Goal: Task Accomplishment & Management: Manage account settings

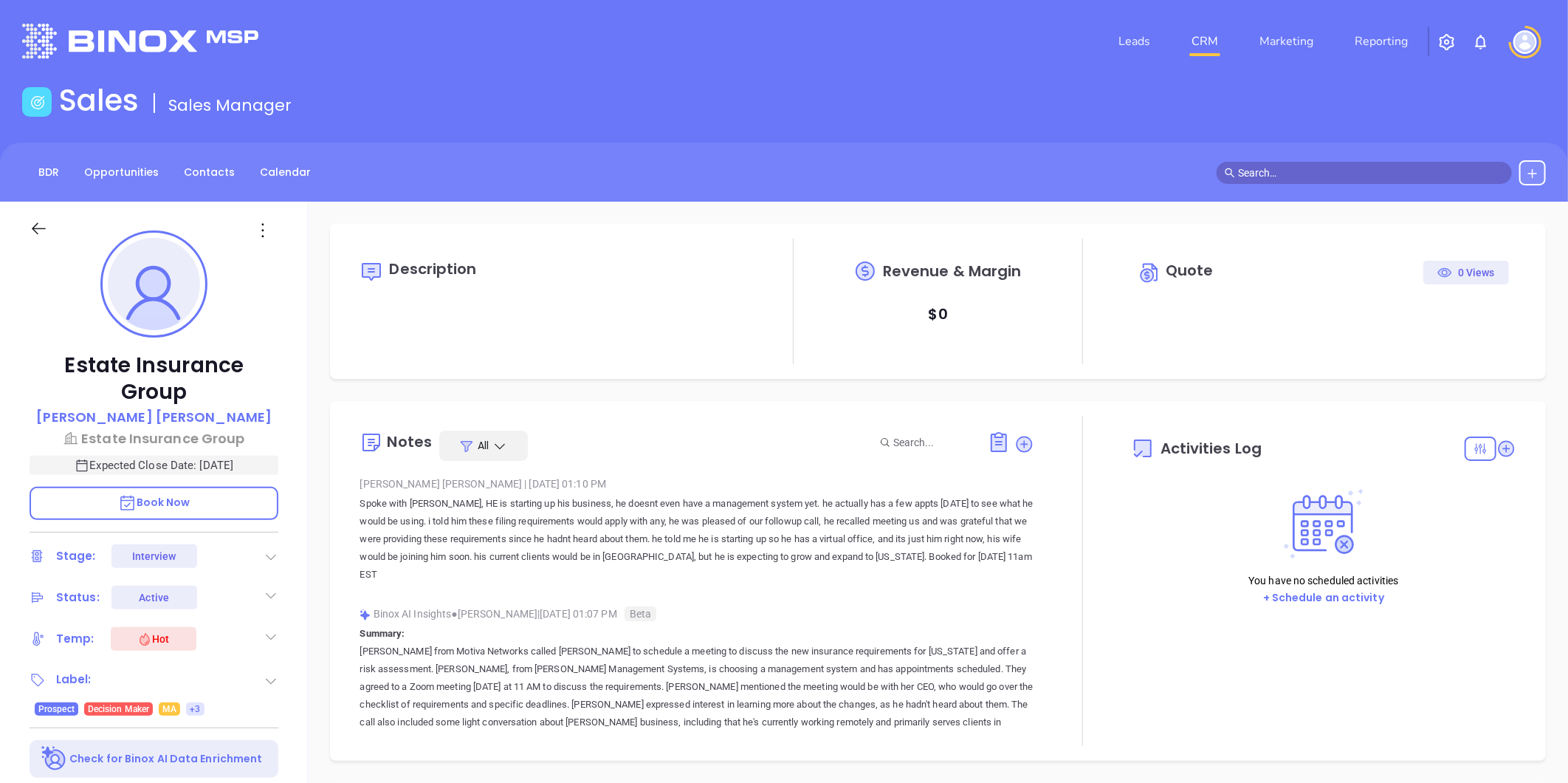
type input "[DATE]"
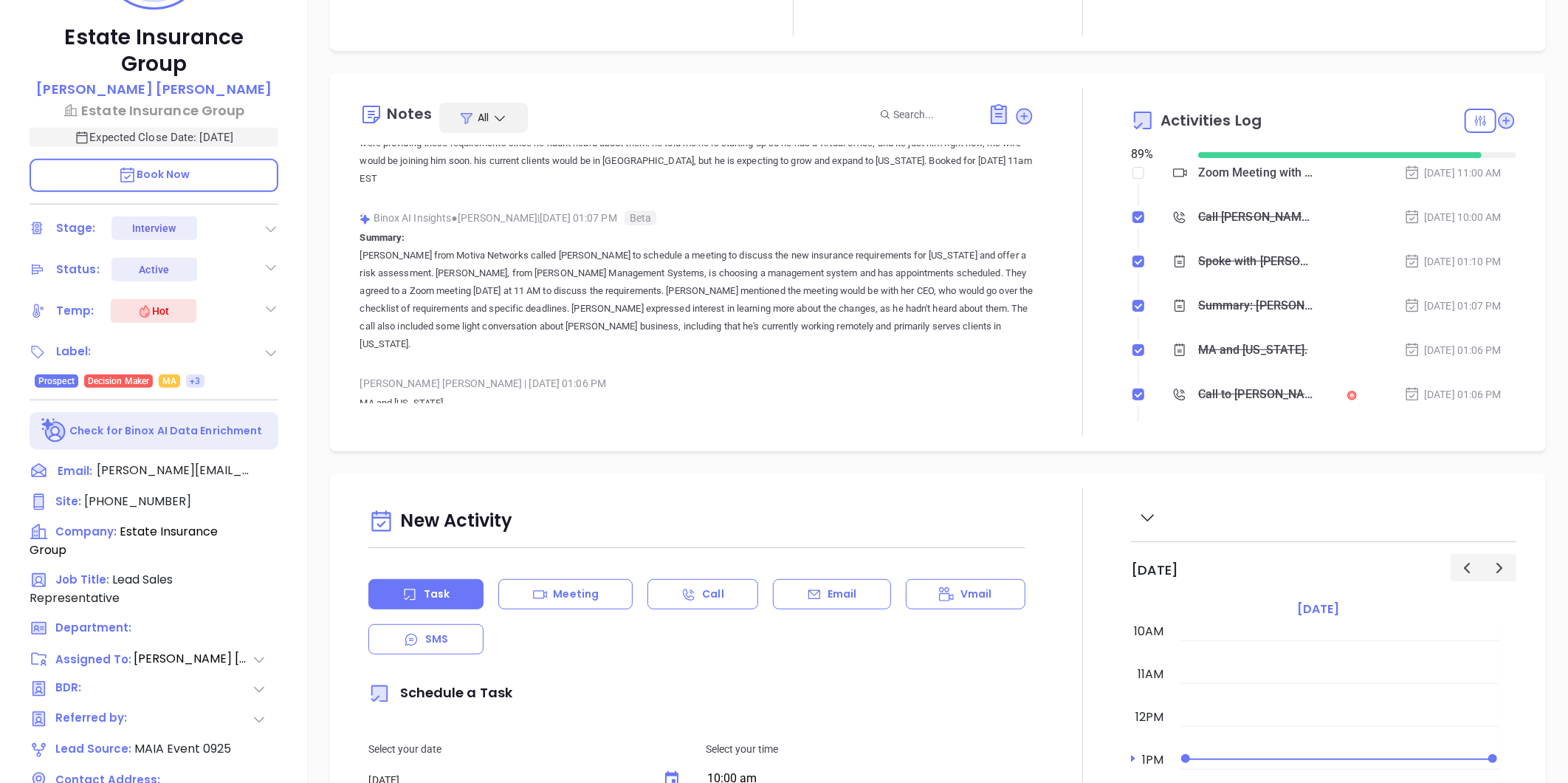
scroll to position [148, 0]
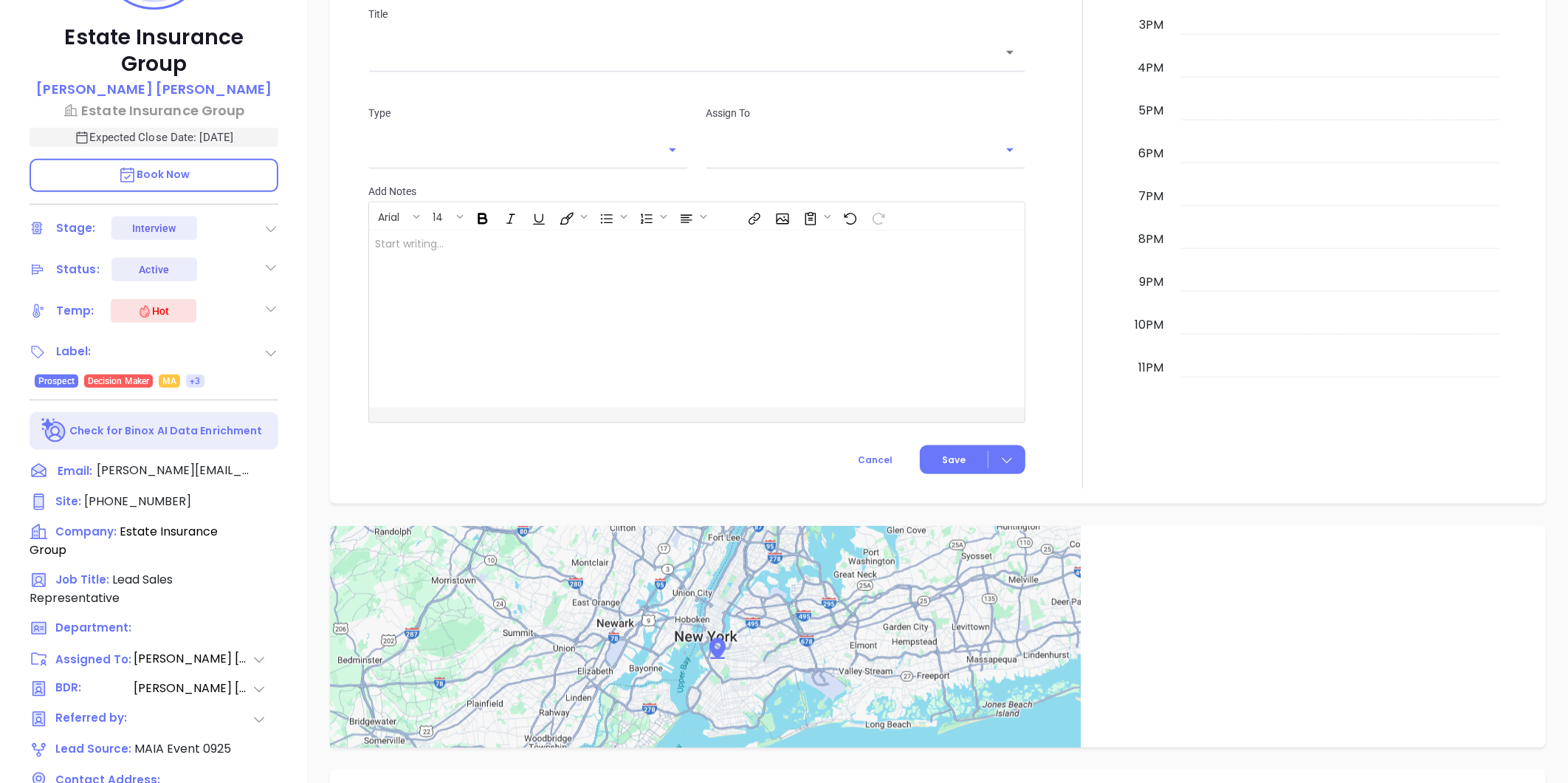
type input "[PERSON_NAME]"
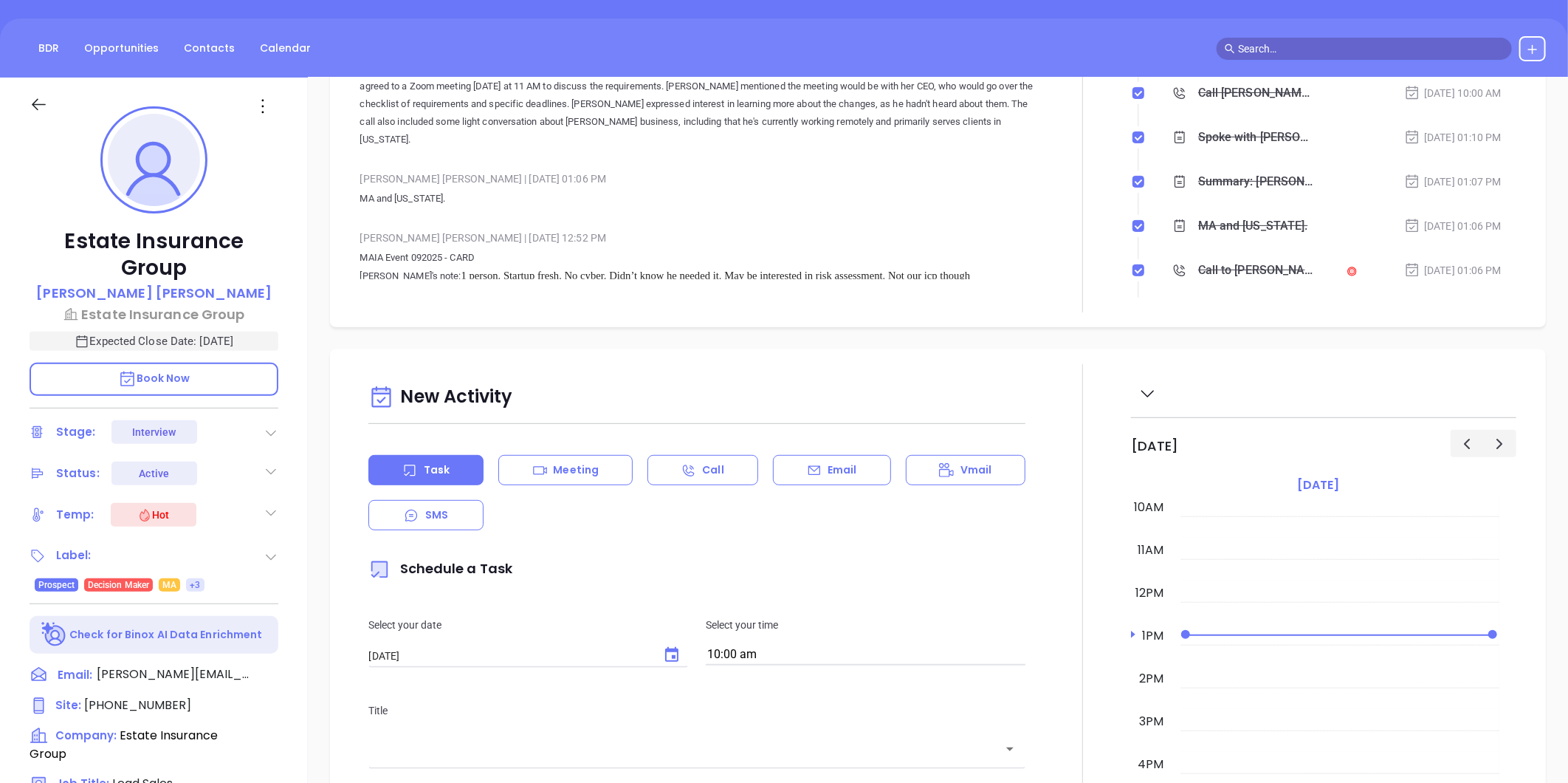
scroll to position [0, 0]
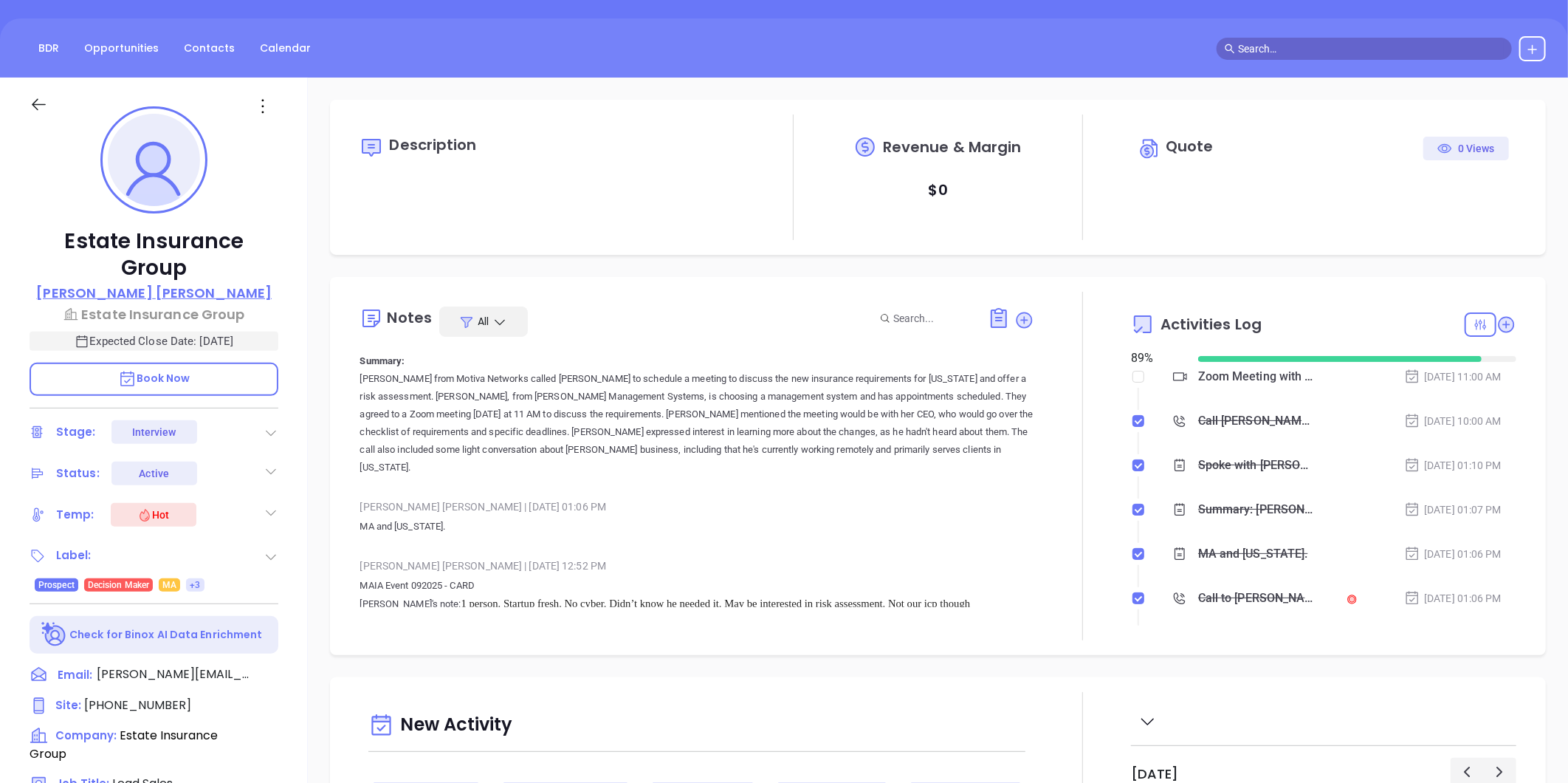
click at [183, 283] on p "Wilson Saravia" at bounding box center [154, 292] width 236 height 20
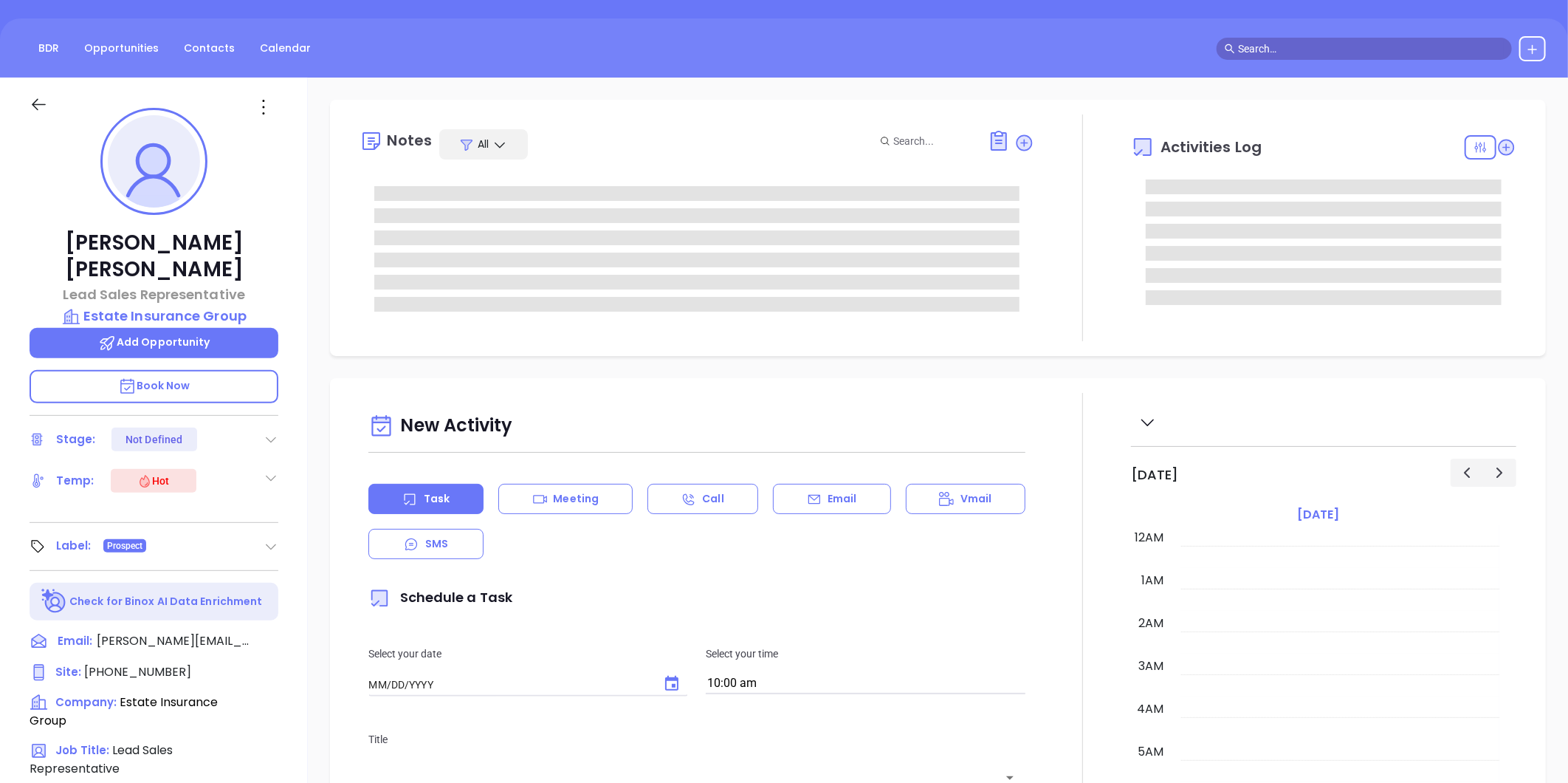
type input "[DATE]"
type input "[PERSON_NAME]"
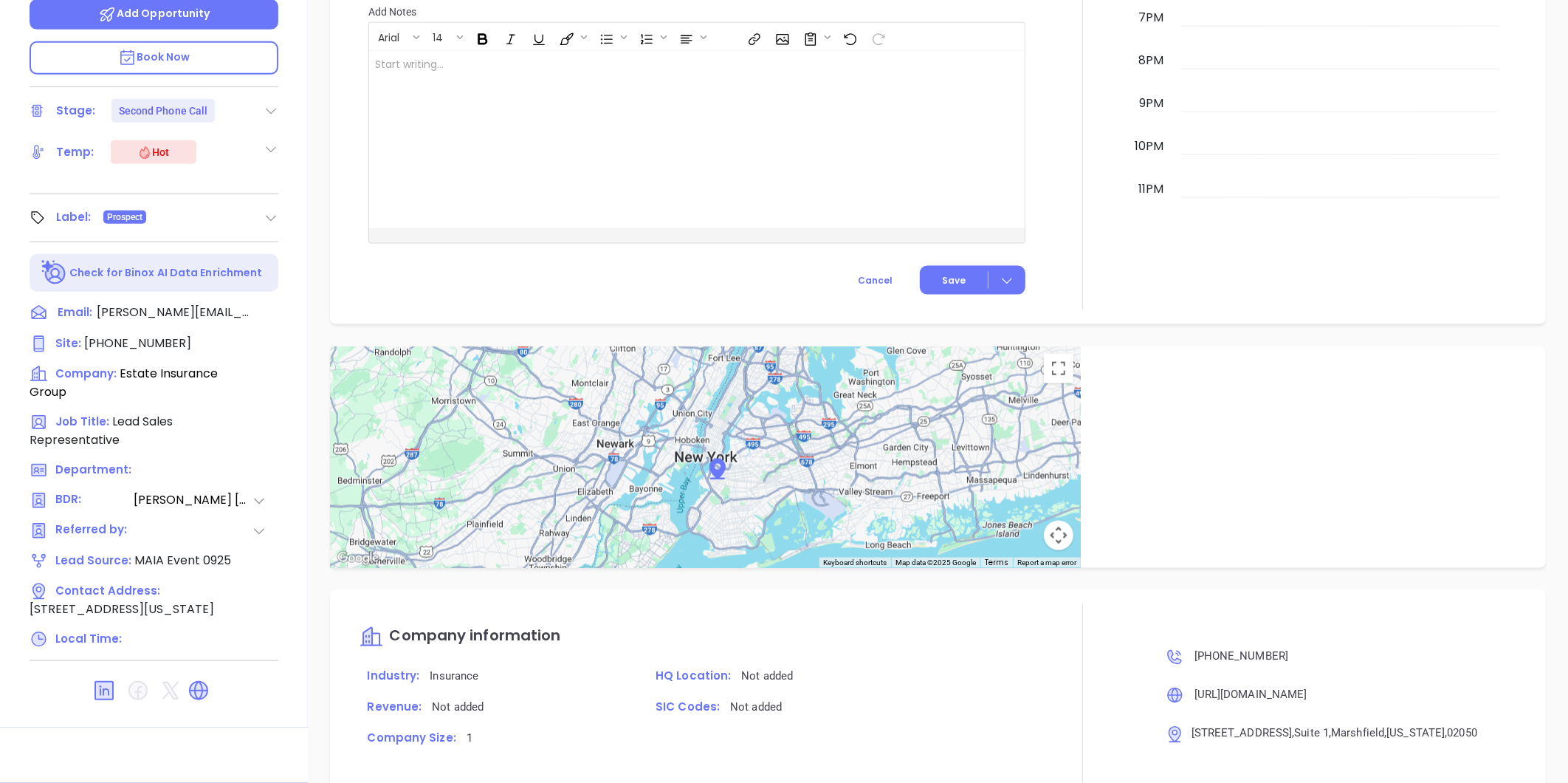
scroll to position [1109, 0]
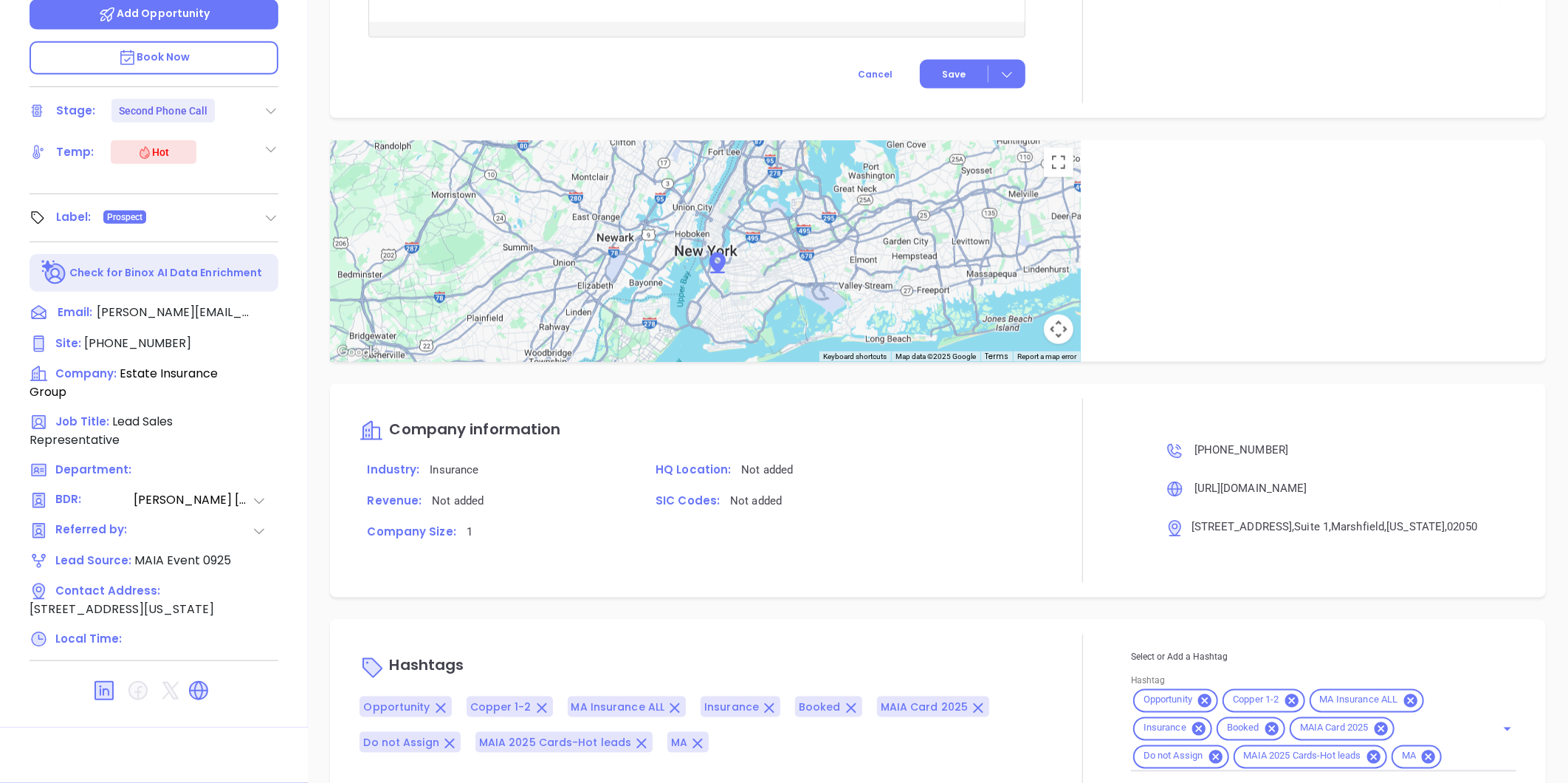
click at [198, 679] on icon at bounding box center [198, 691] width 24 height 24
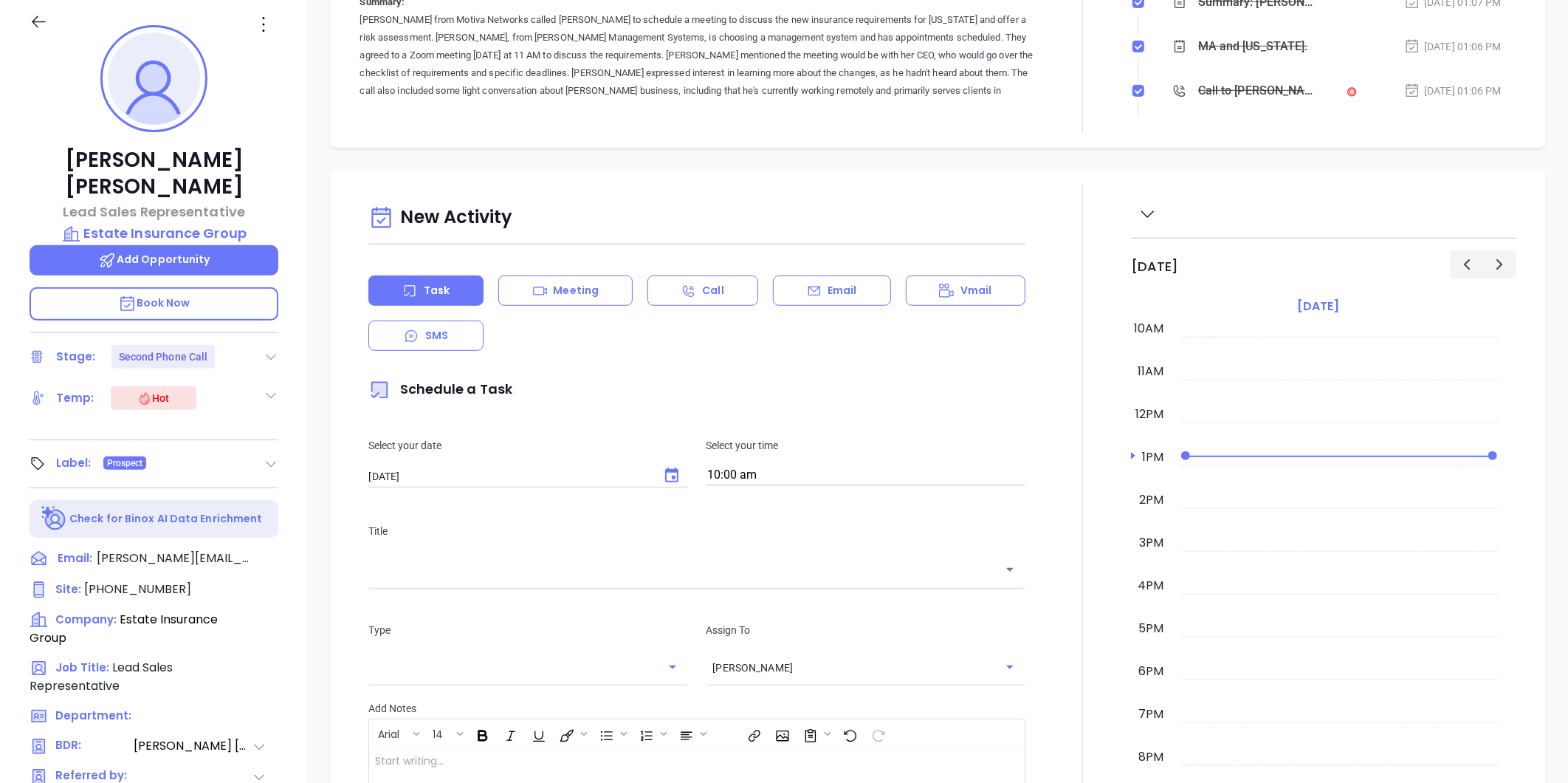
scroll to position [123, 0]
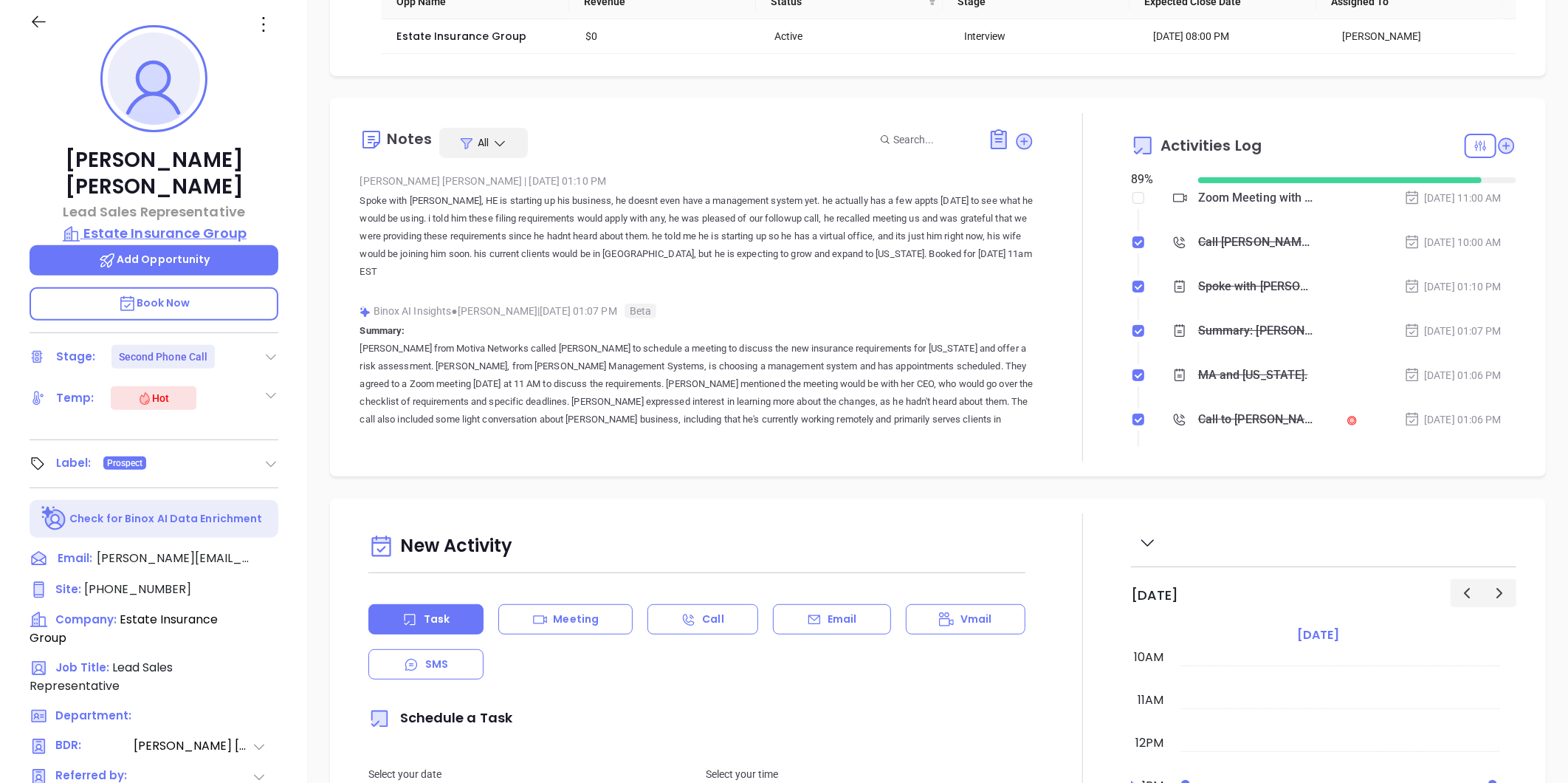
click at [187, 223] on p "Estate Insurance Group" at bounding box center [154, 234] width 249 height 21
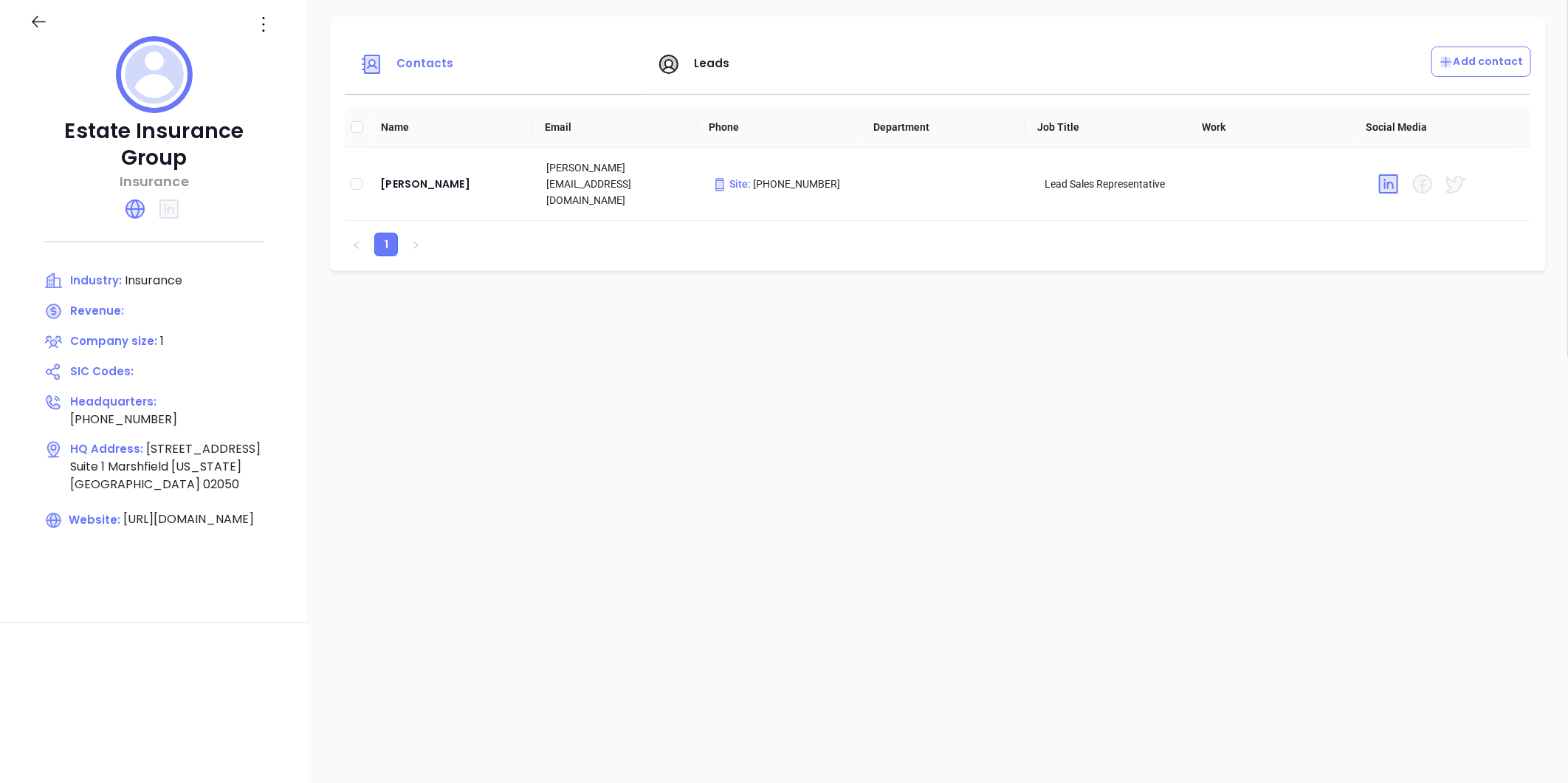
click at [49, 31] on div at bounding box center [54, 24] width 66 height 24
click at [42, 15] on icon at bounding box center [38, 21] width 18 height 18
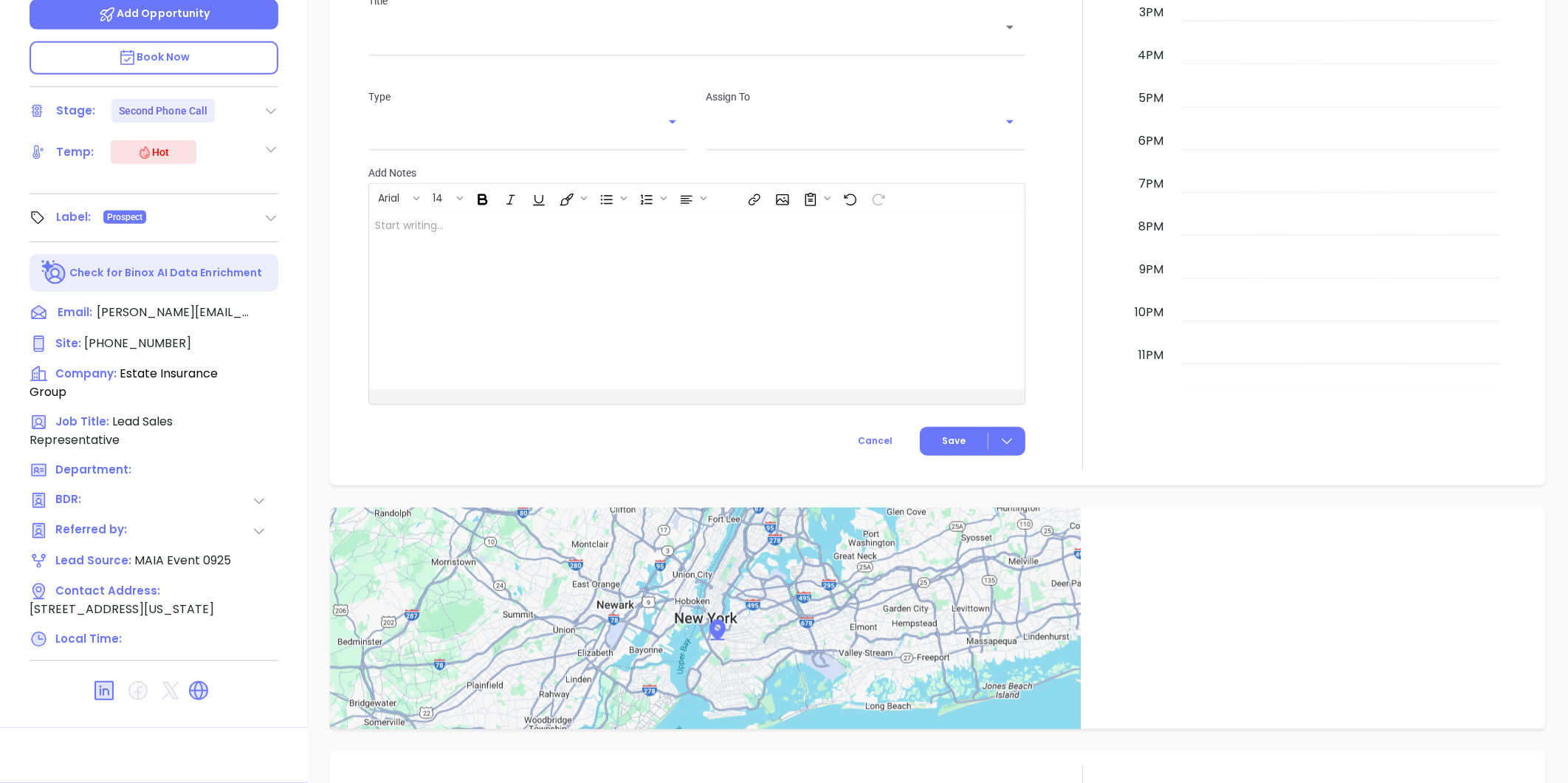
scroll to position [816, 0]
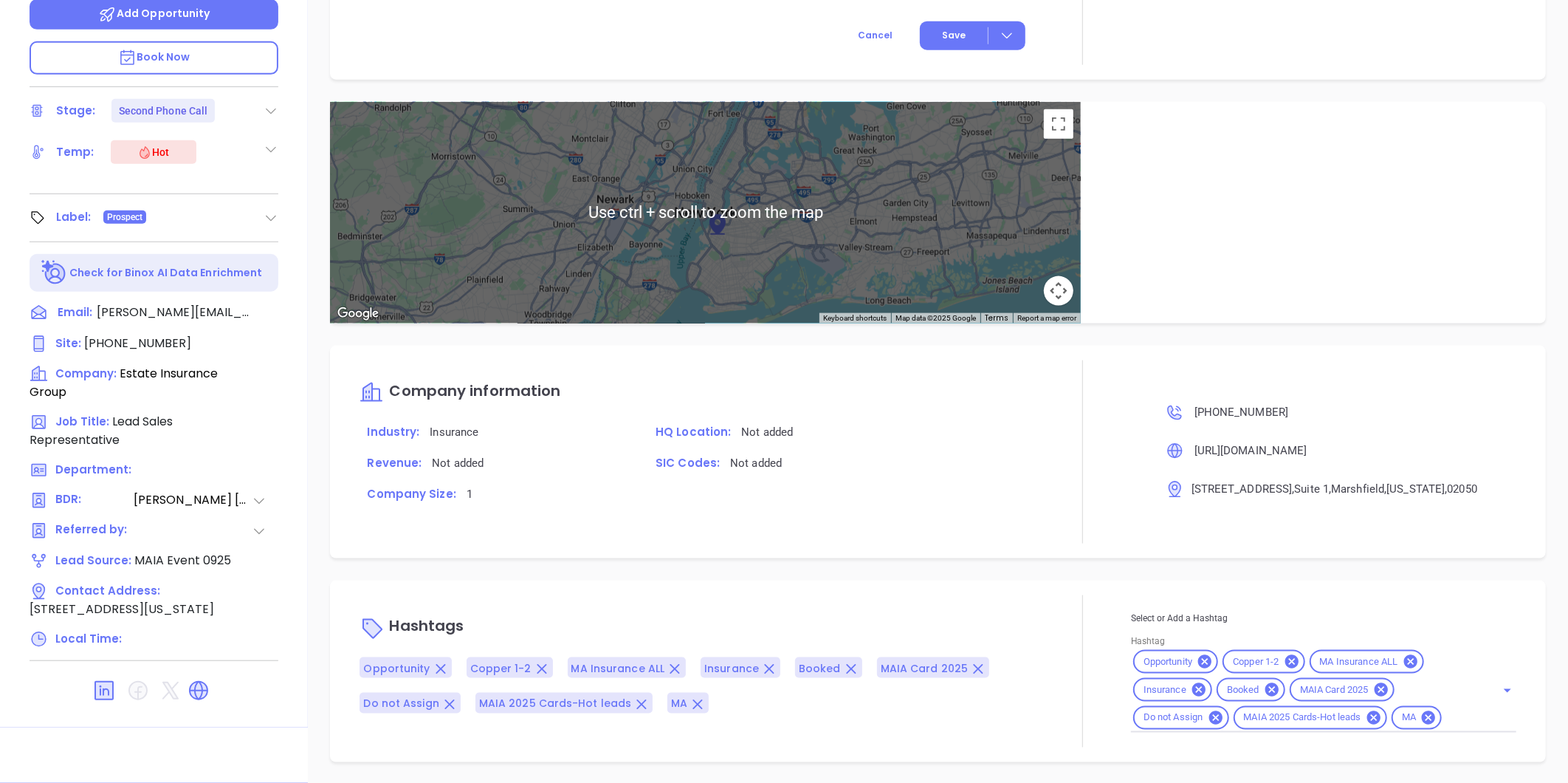
type input "[PERSON_NAME]"
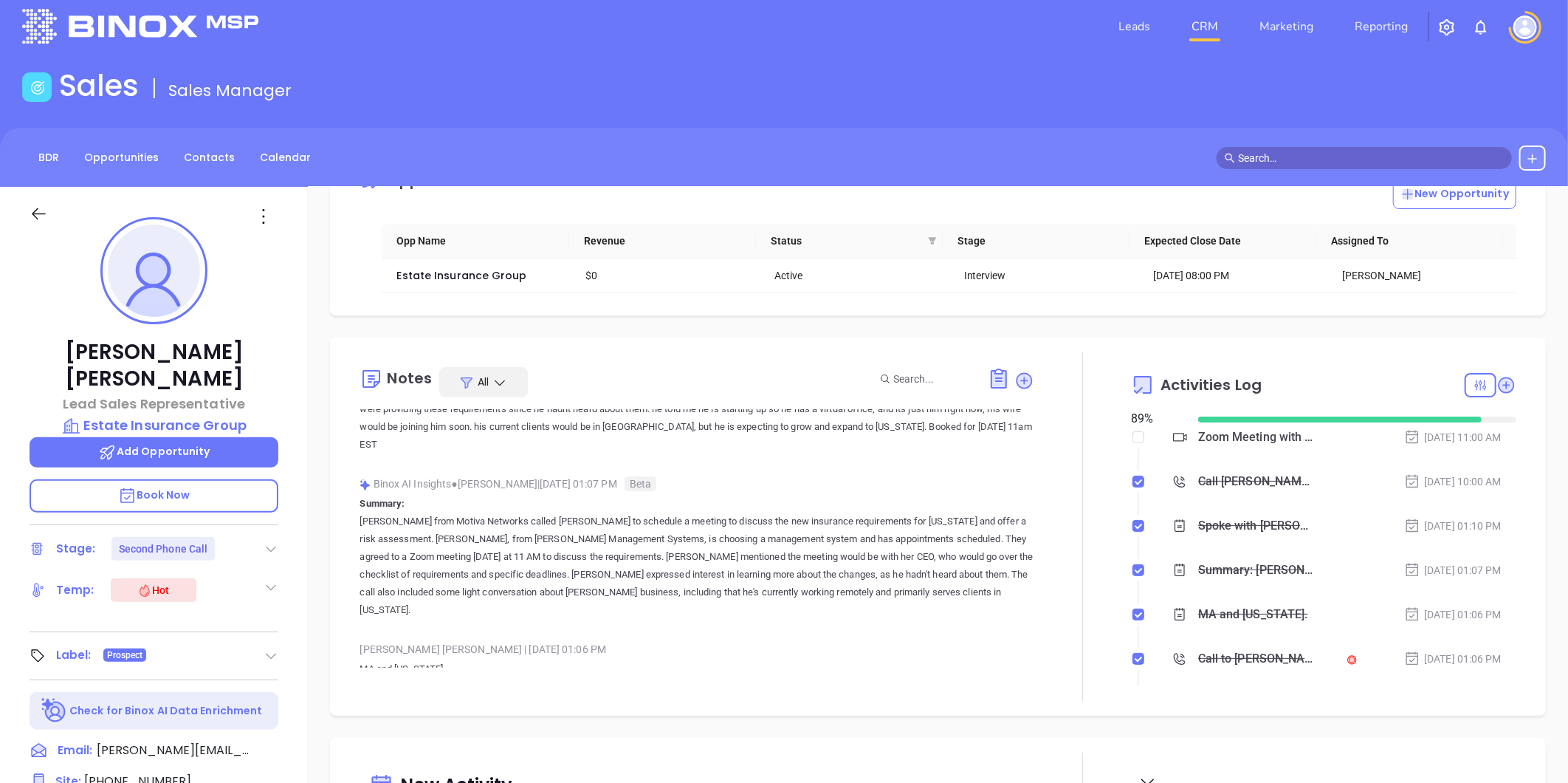
scroll to position [0, 0]
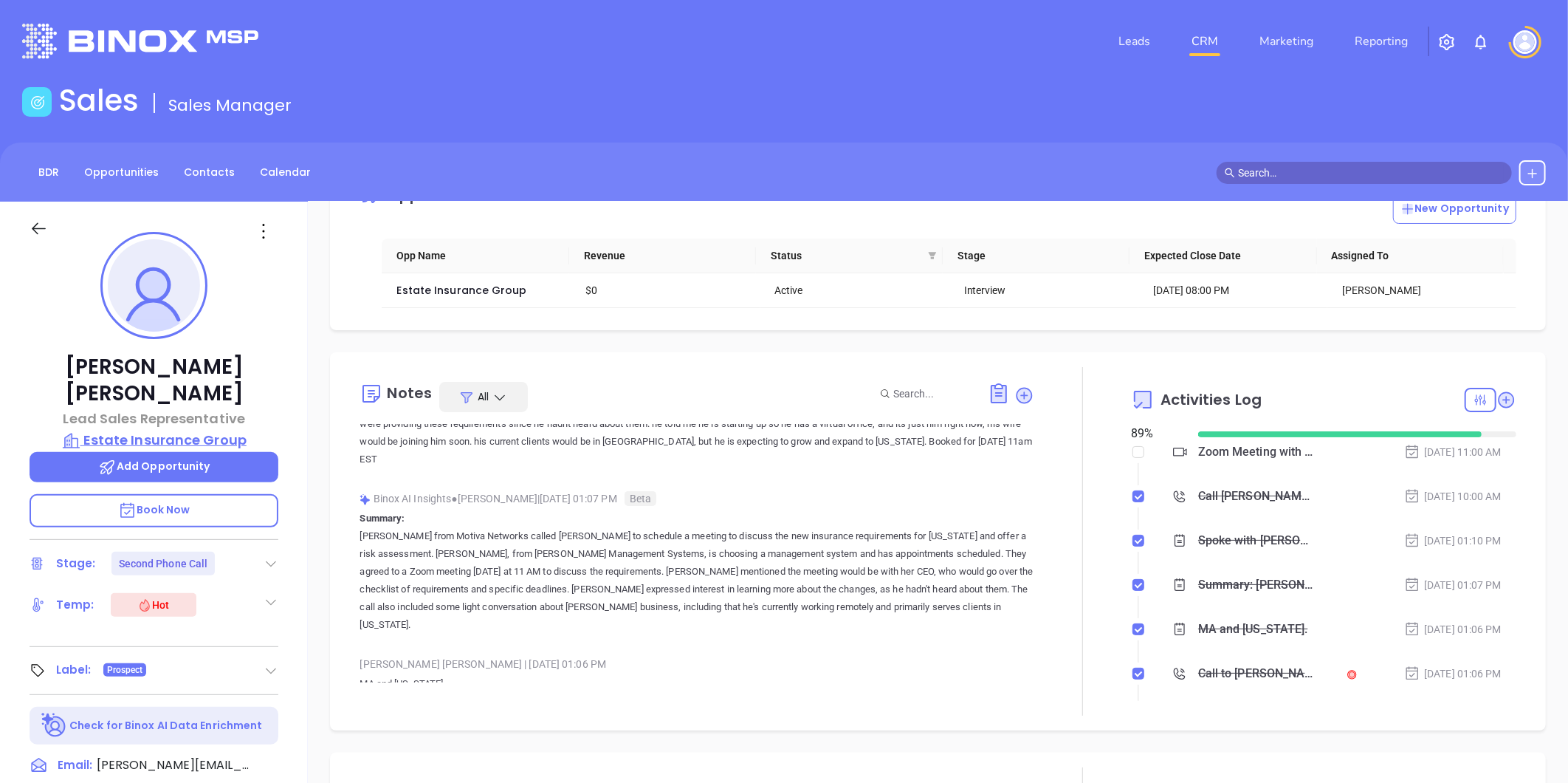
click at [194, 430] on p "Estate Insurance Group" at bounding box center [154, 441] width 249 height 21
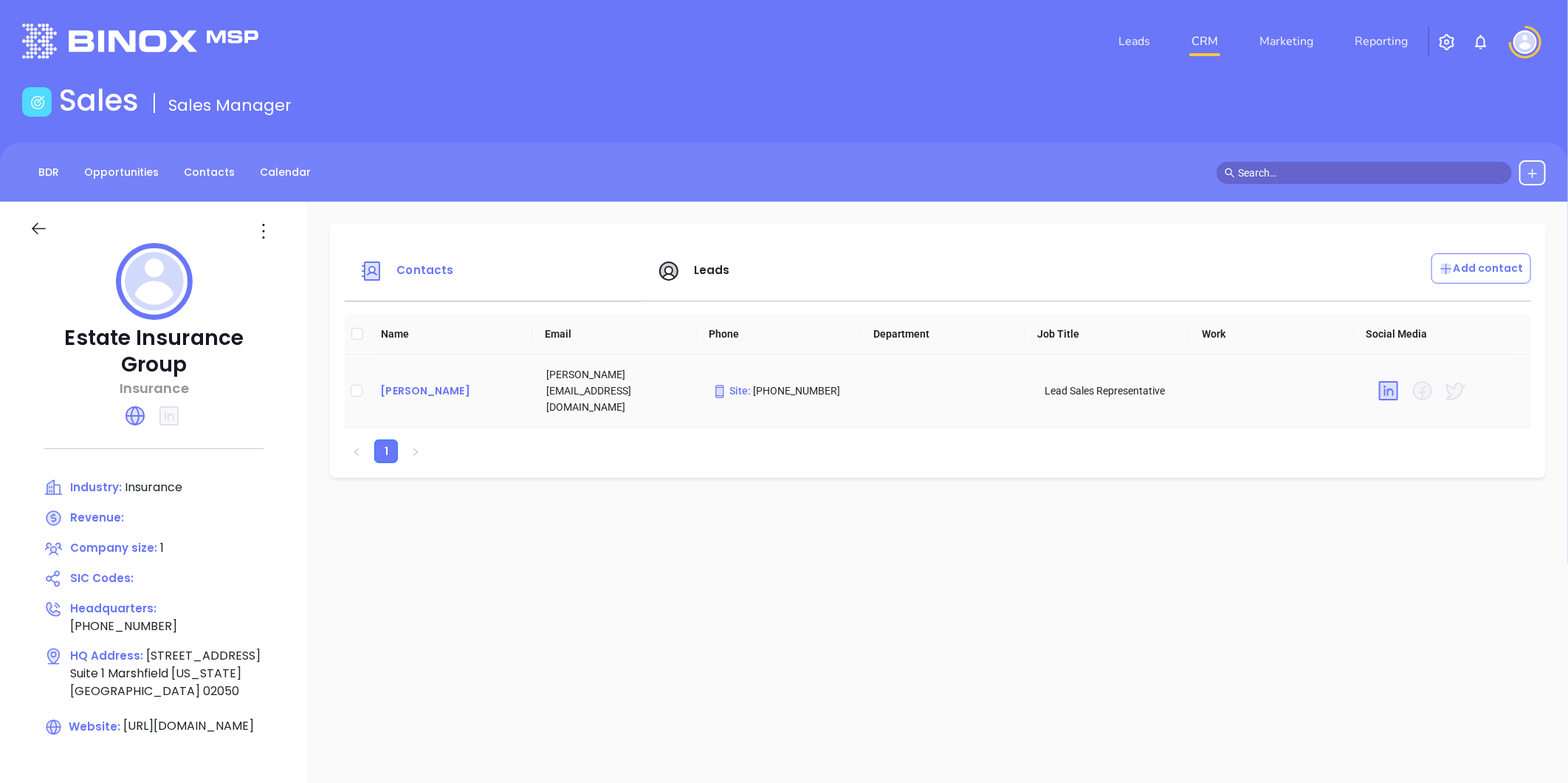
click at [393, 386] on div "Wilson Saravia" at bounding box center [452, 391] width 142 height 17
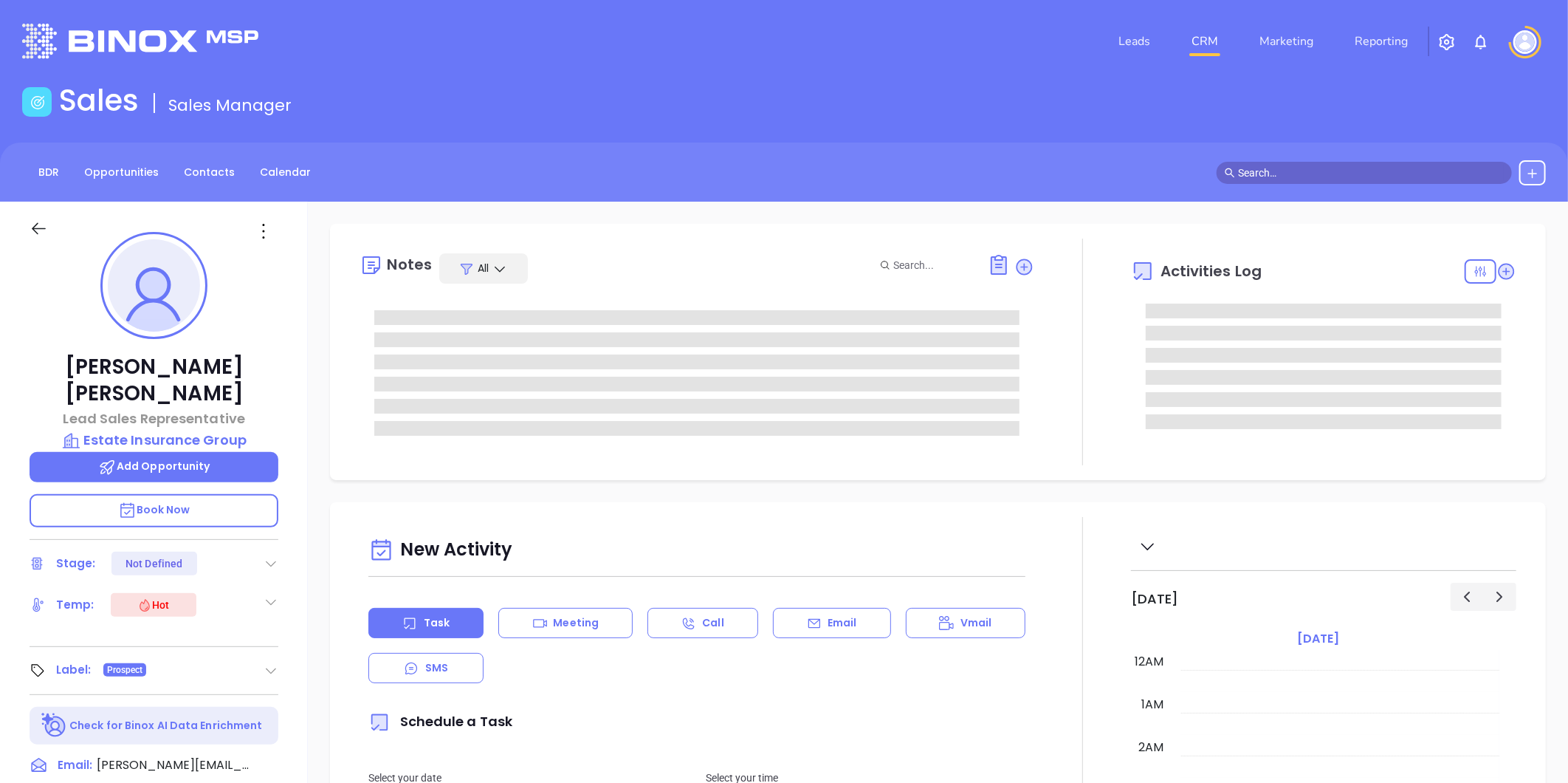
type input "[DATE]"
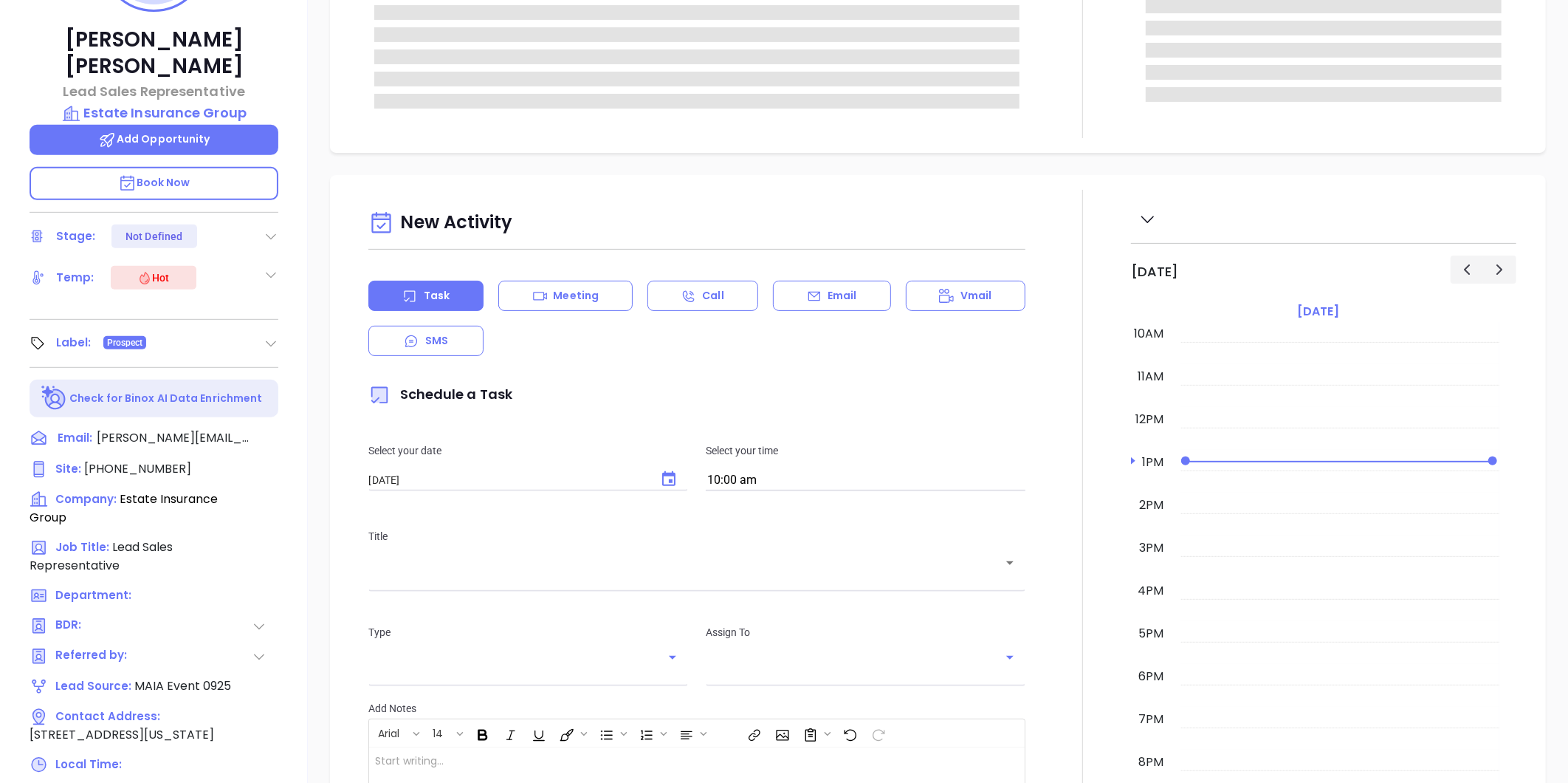
scroll to position [453, 0]
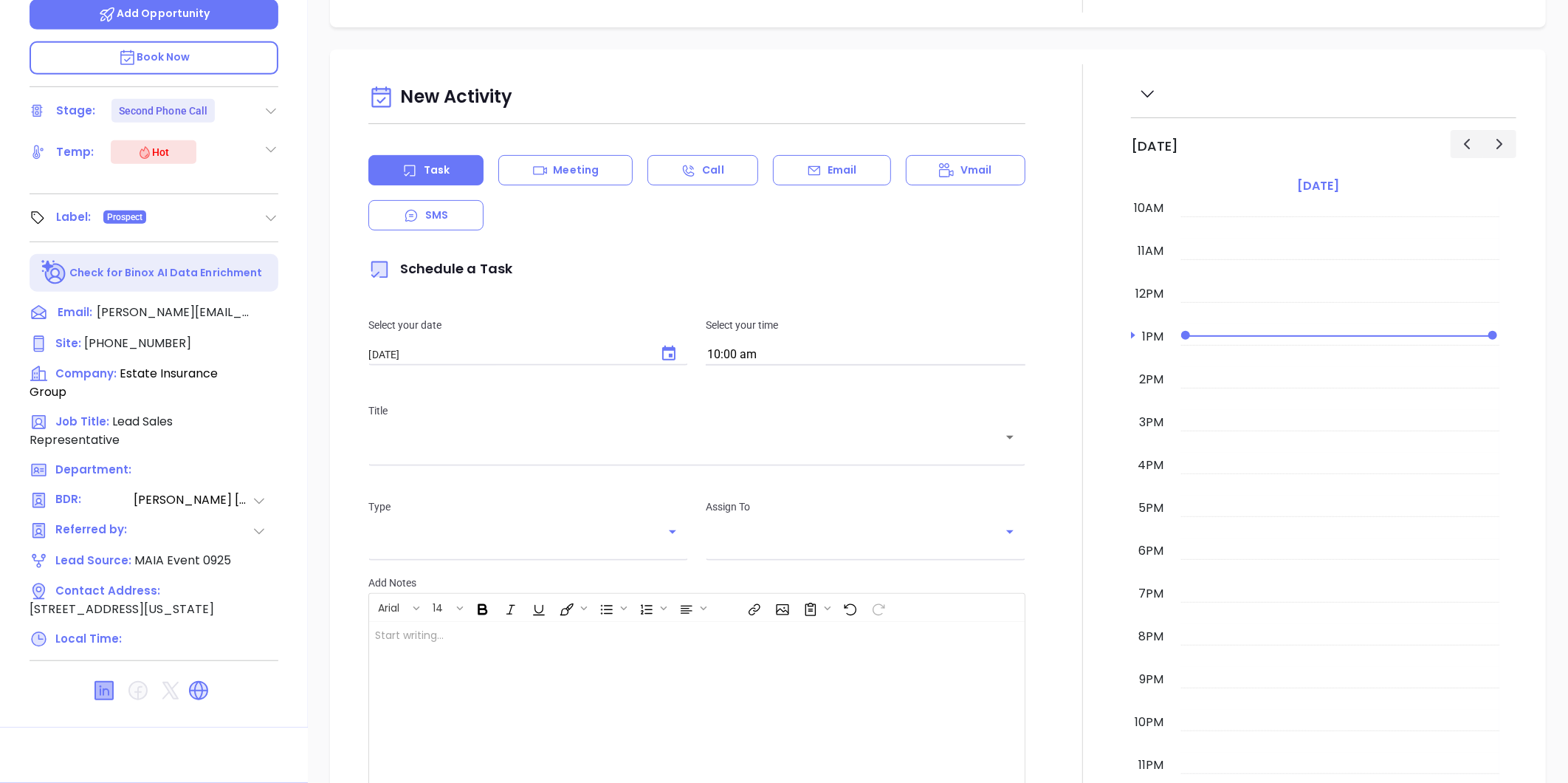
type input "[PERSON_NAME]"
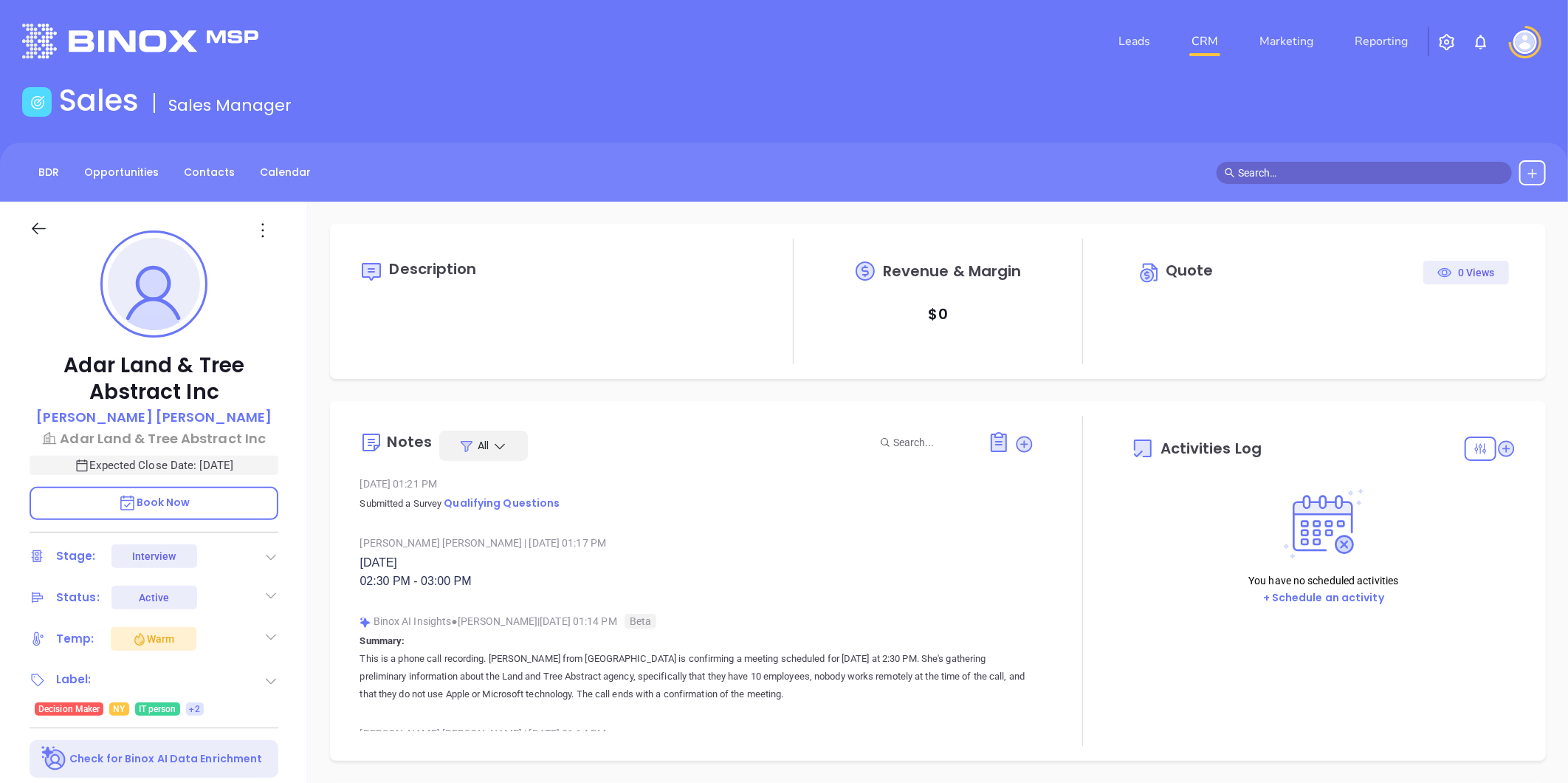
type input "[DATE]"
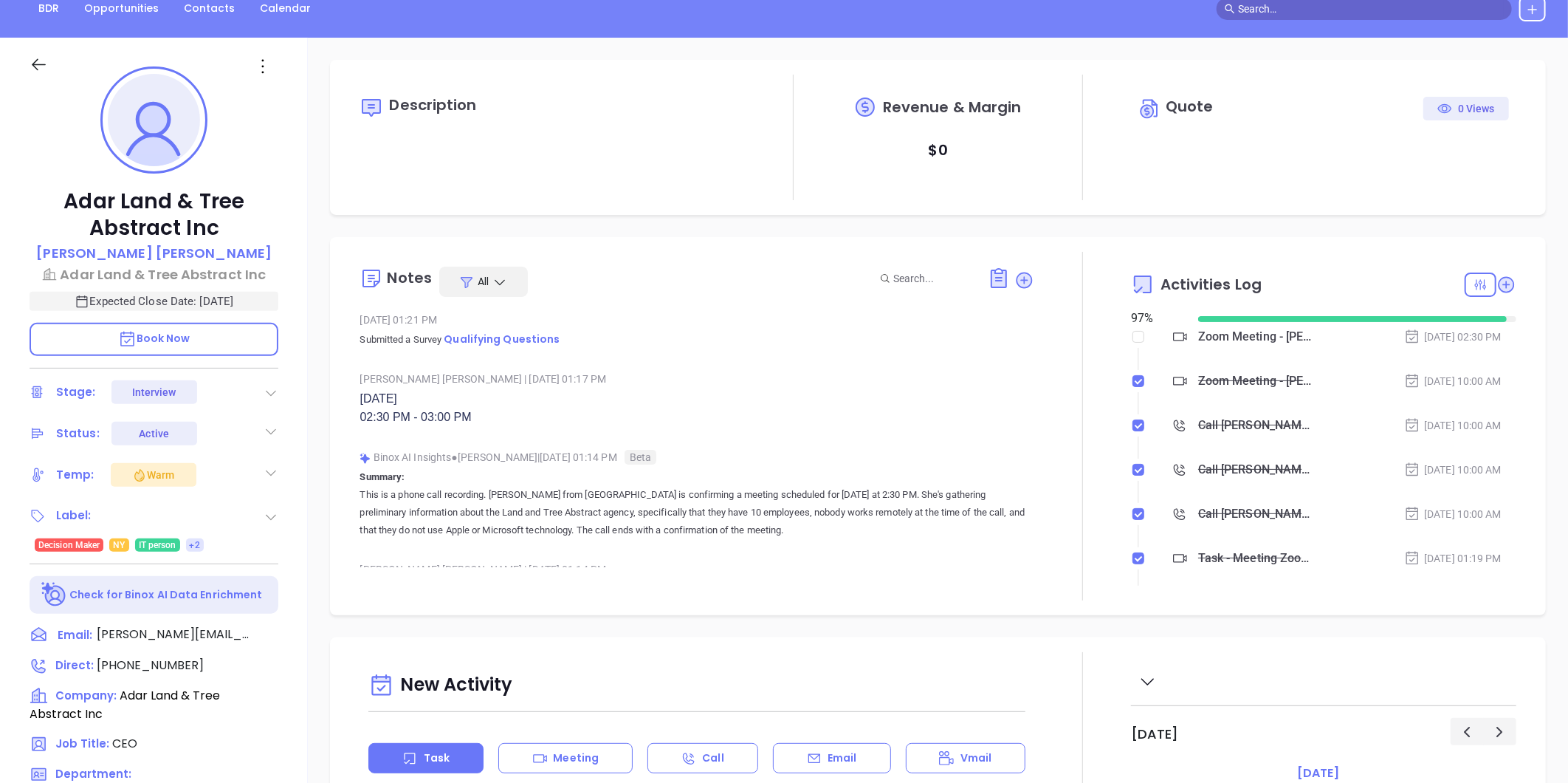
scroll to position [453, 0]
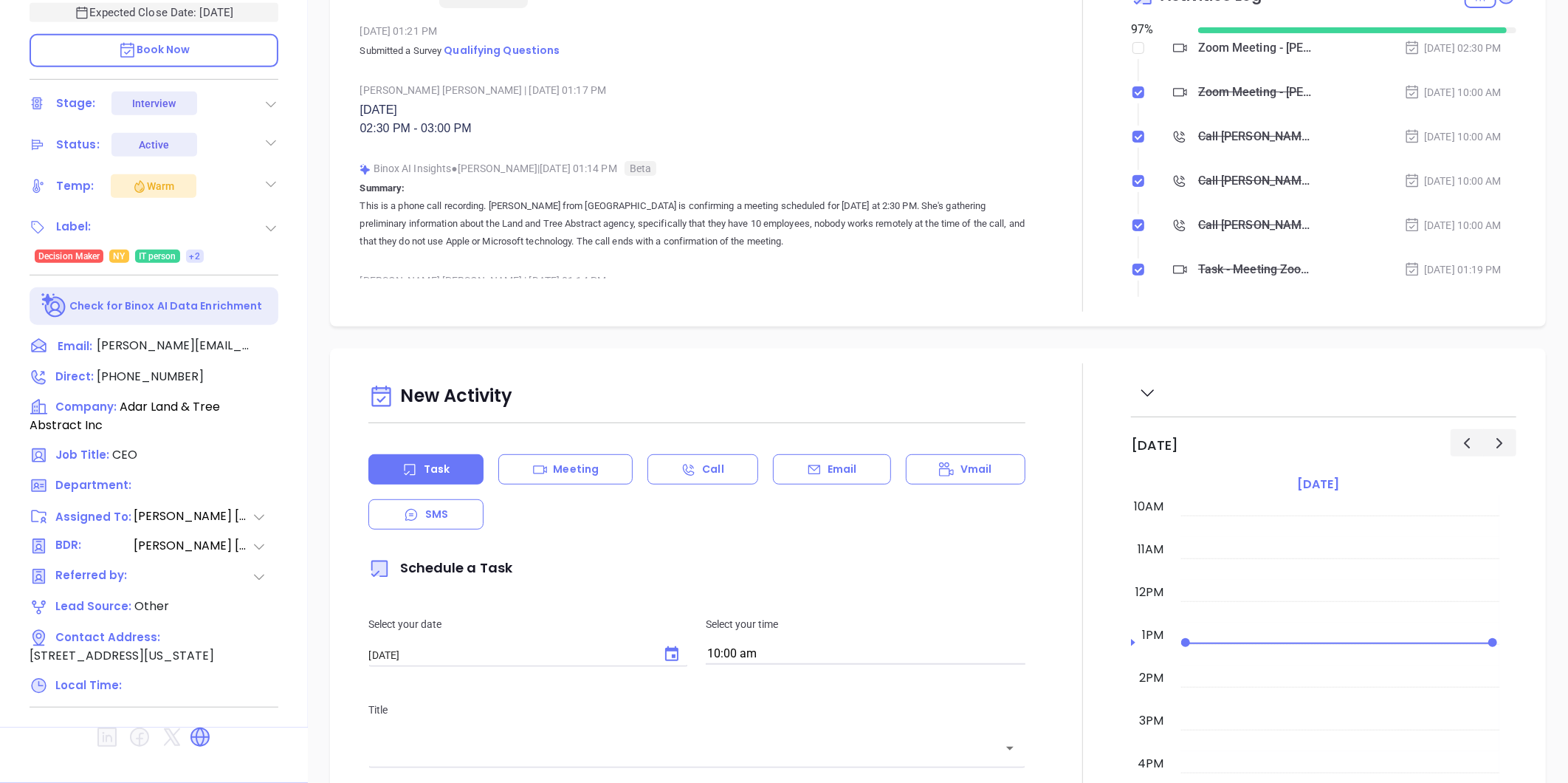
type input "[PERSON_NAME]"
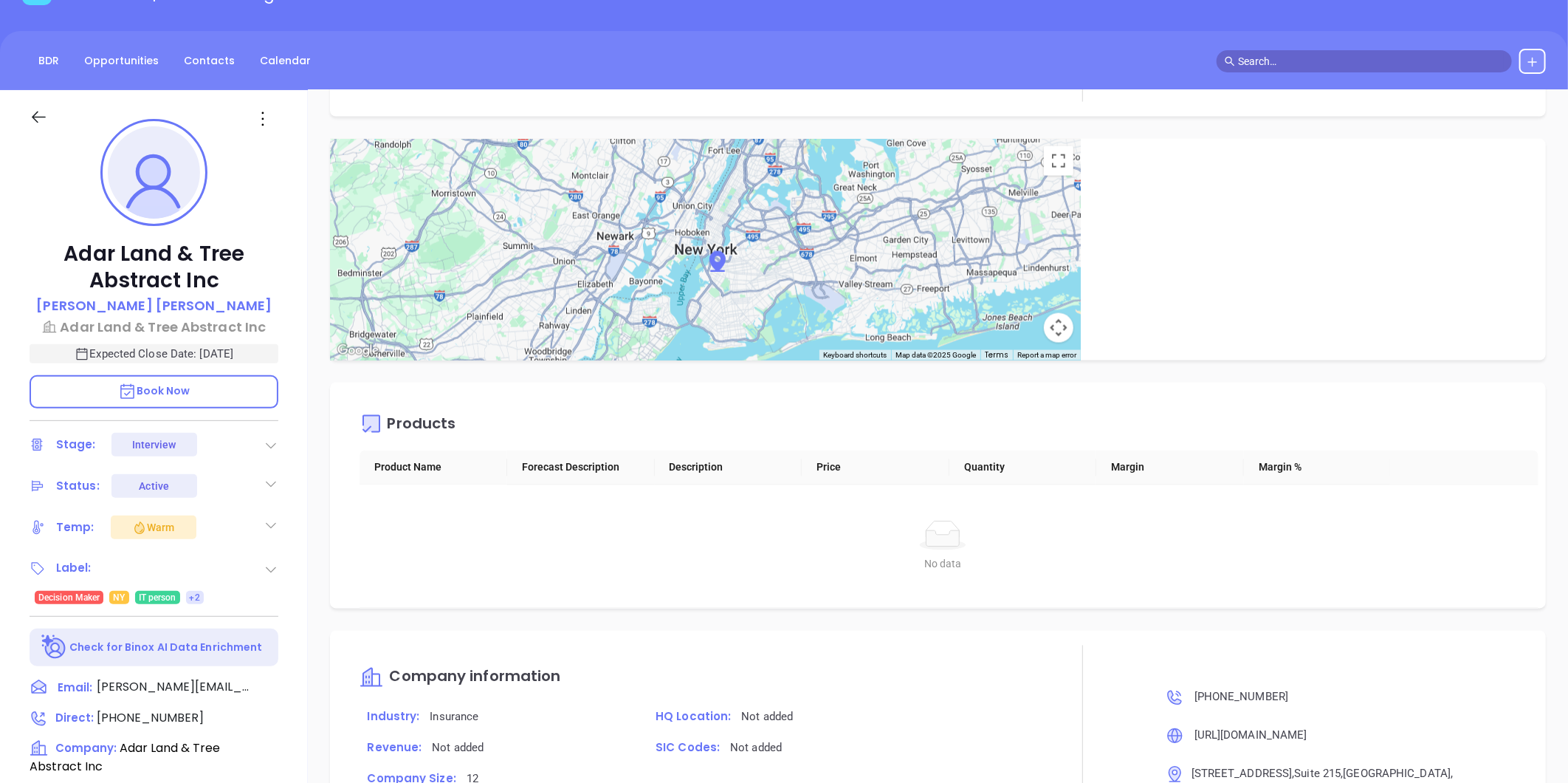
scroll to position [0, 0]
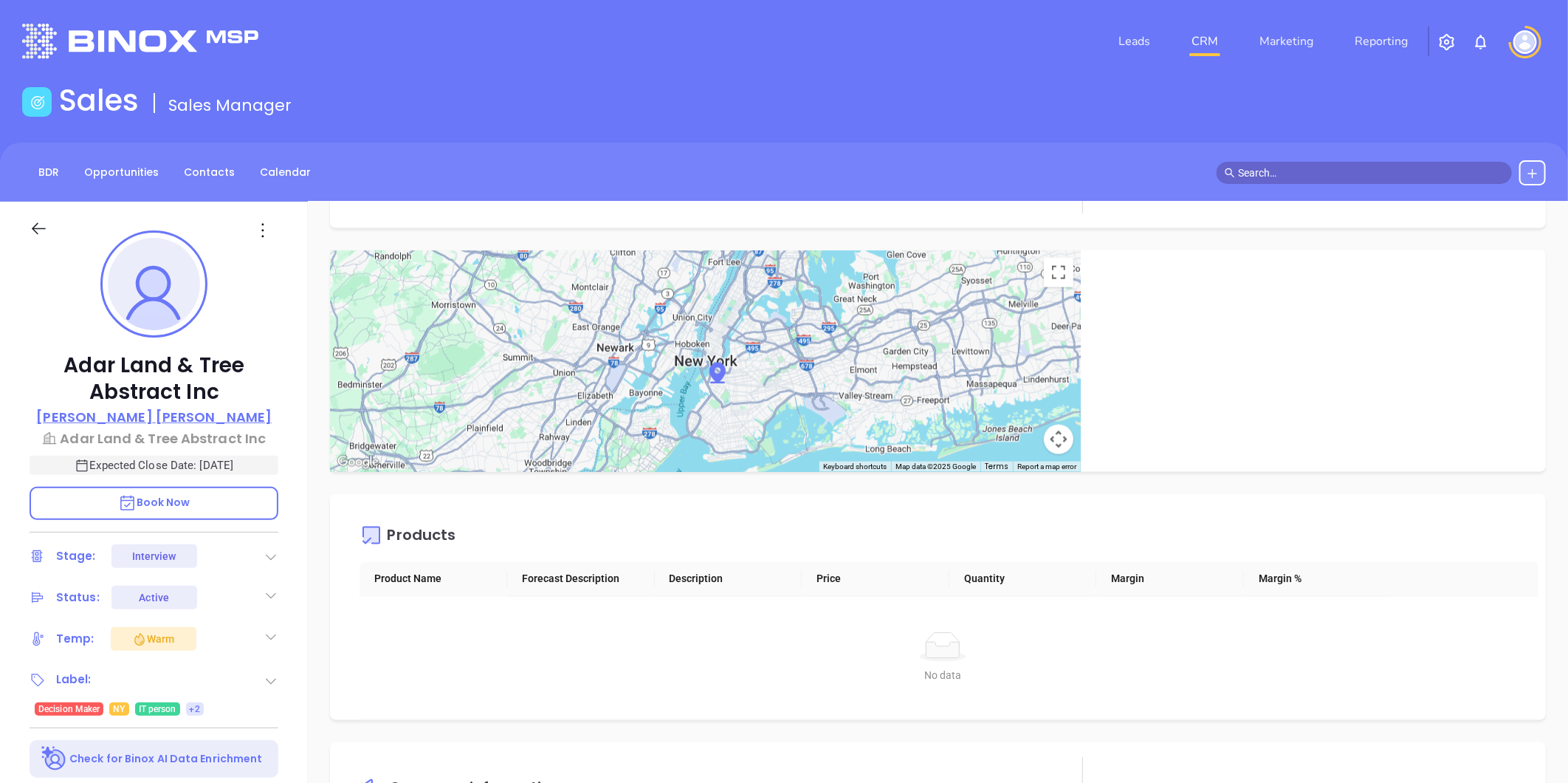
click at [166, 417] on p "[PERSON_NAME]" at bounding box center [154, 417] width 236 height 20
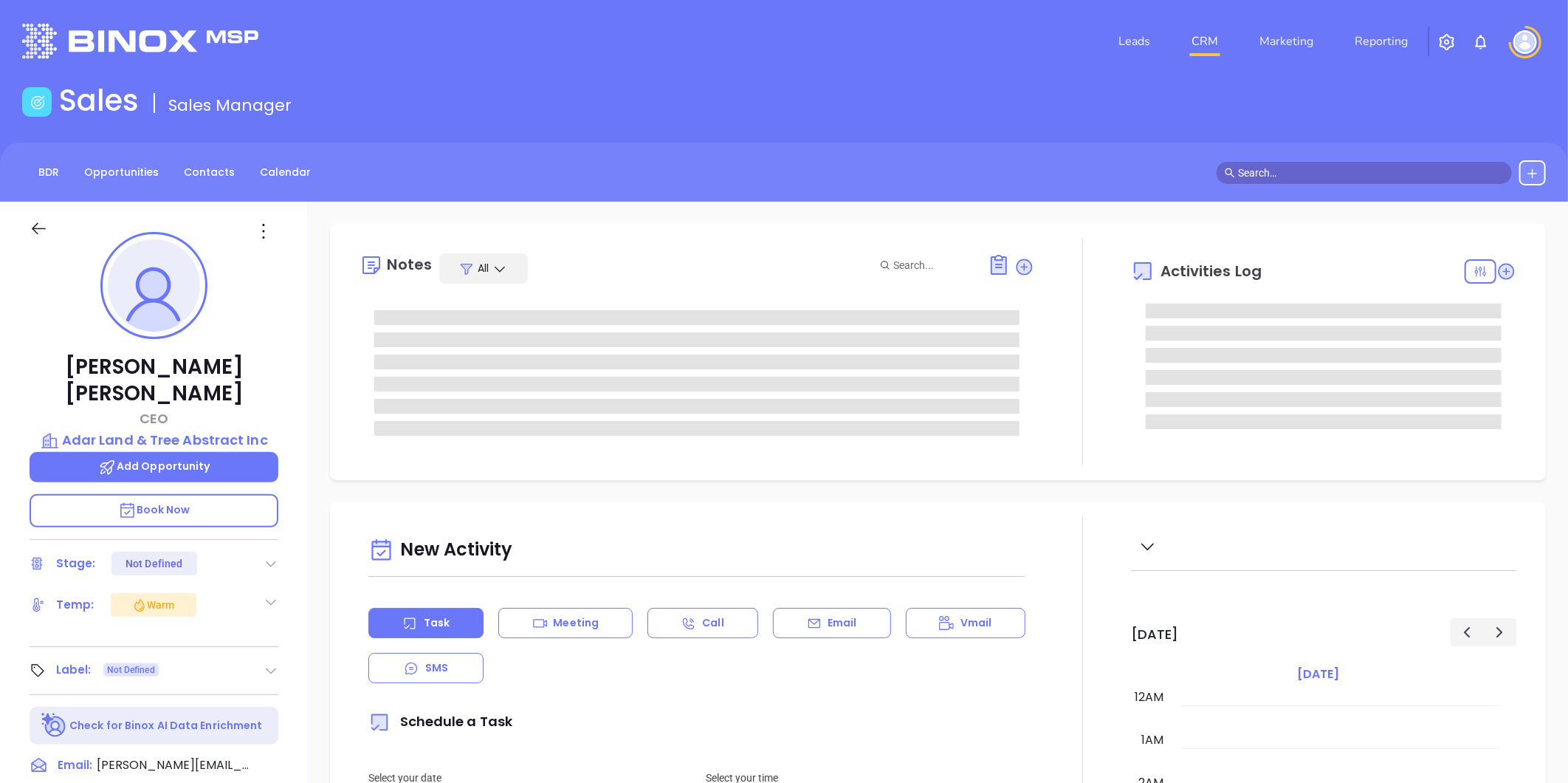
type input "10:00 am"
type input "[DATE]"
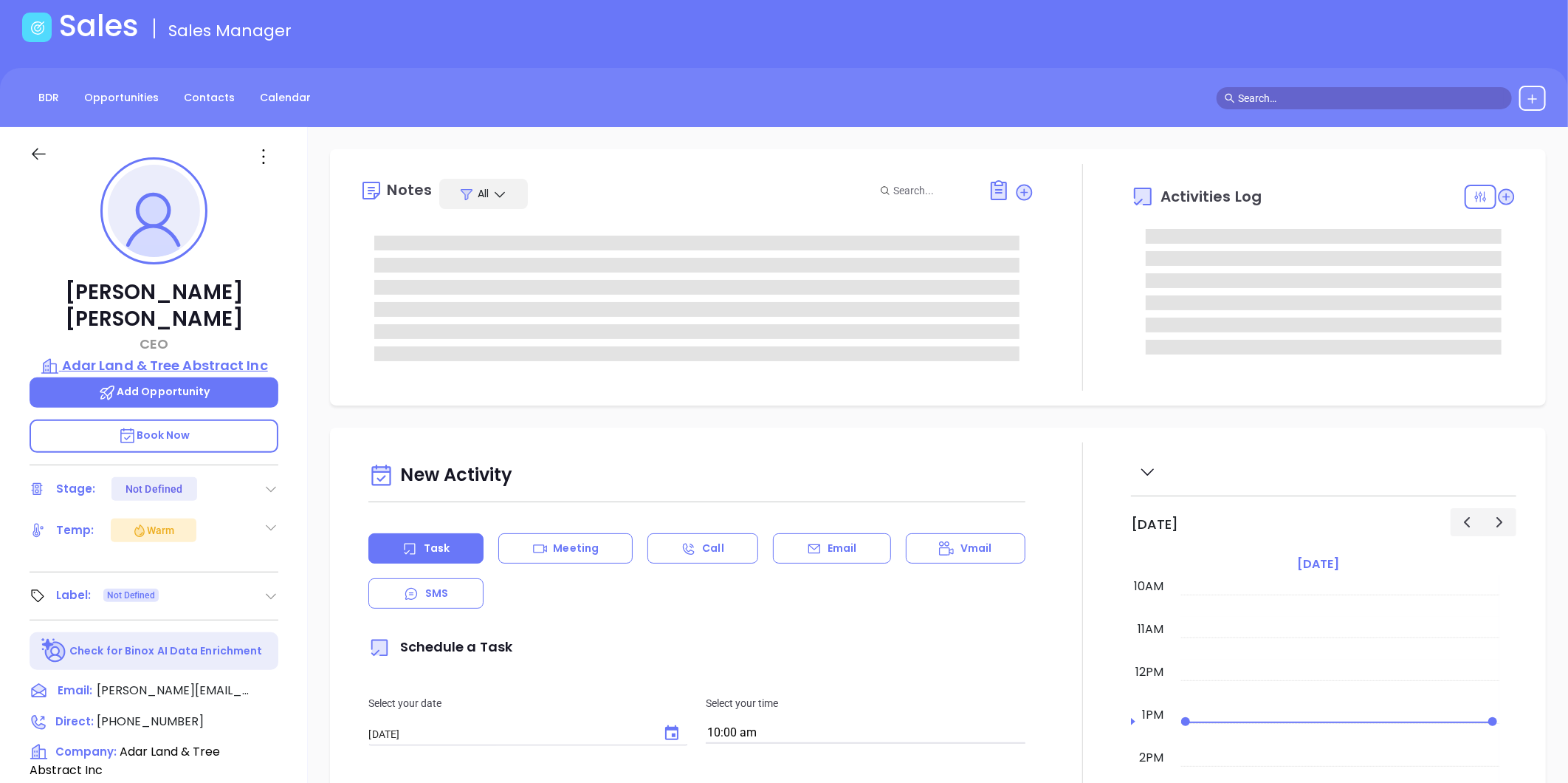
scroll to position [164, 0]
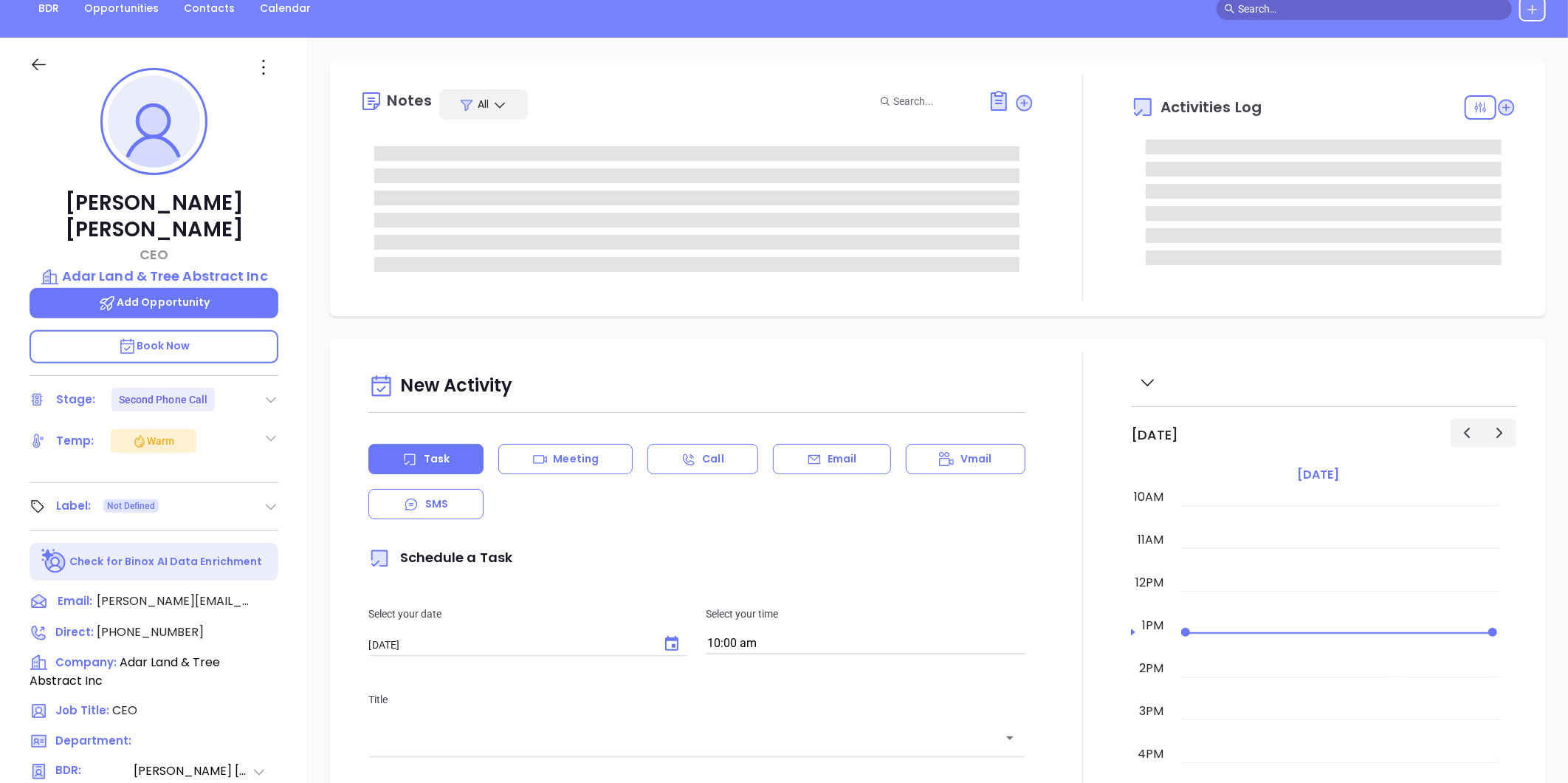
type input "[PERSON_NAME]"
click at [274, 499] on icon at bounding box center [270, 506] width 14 height 14
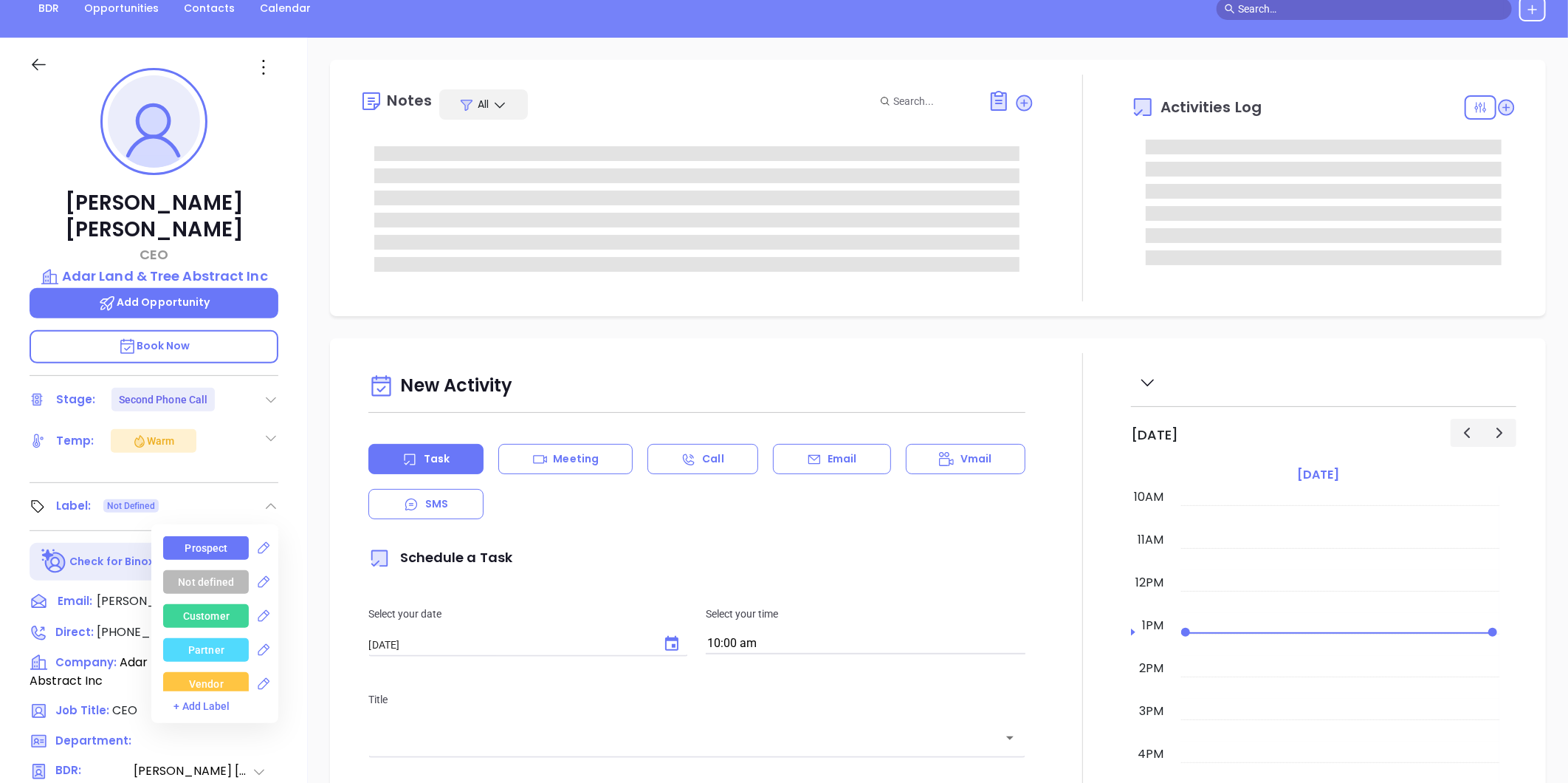
click at [210, 537] on div "Prospect" at bounding box center [207, 548] width 43 height 24
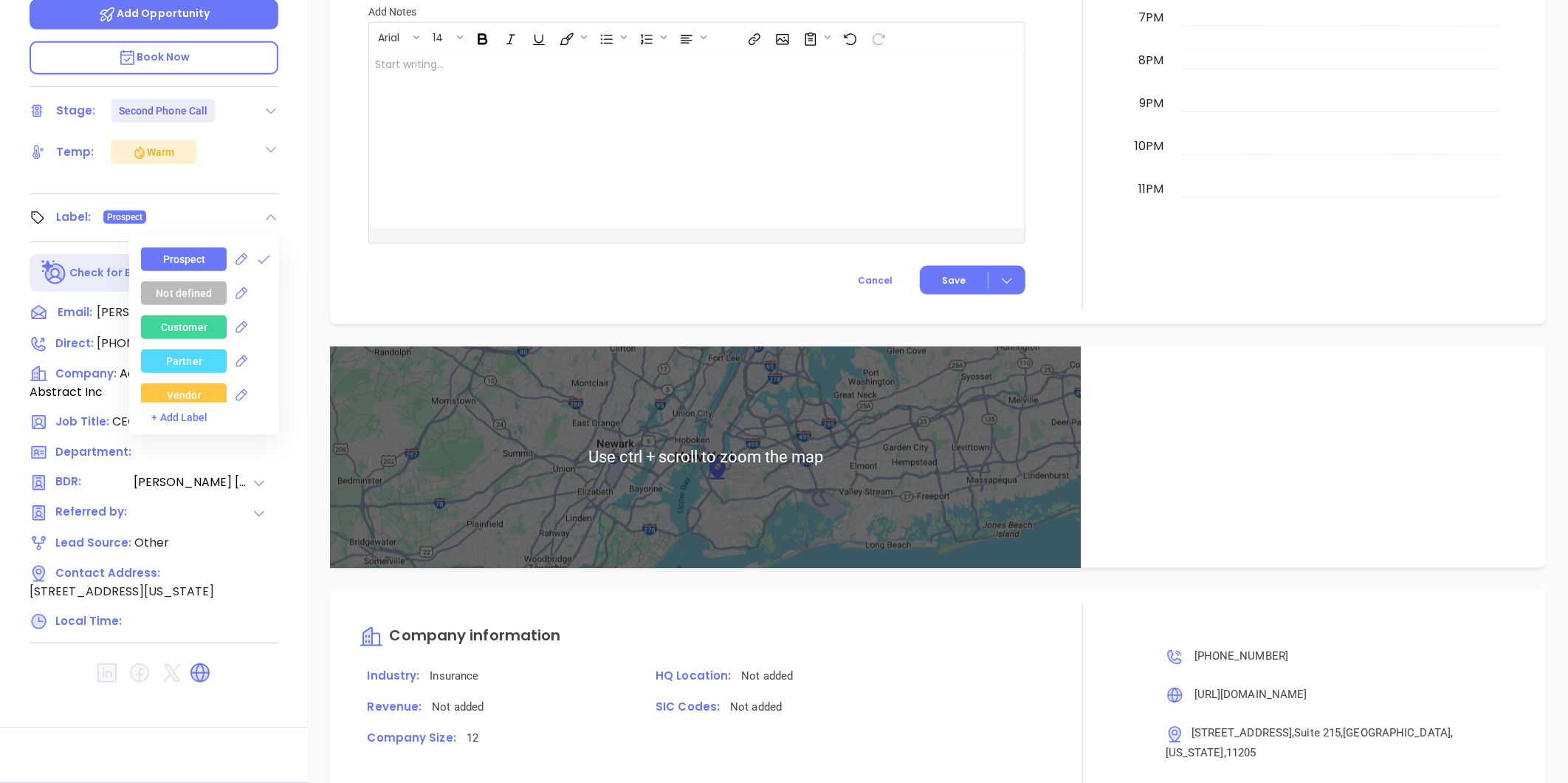
scroll to position [1205, 0]
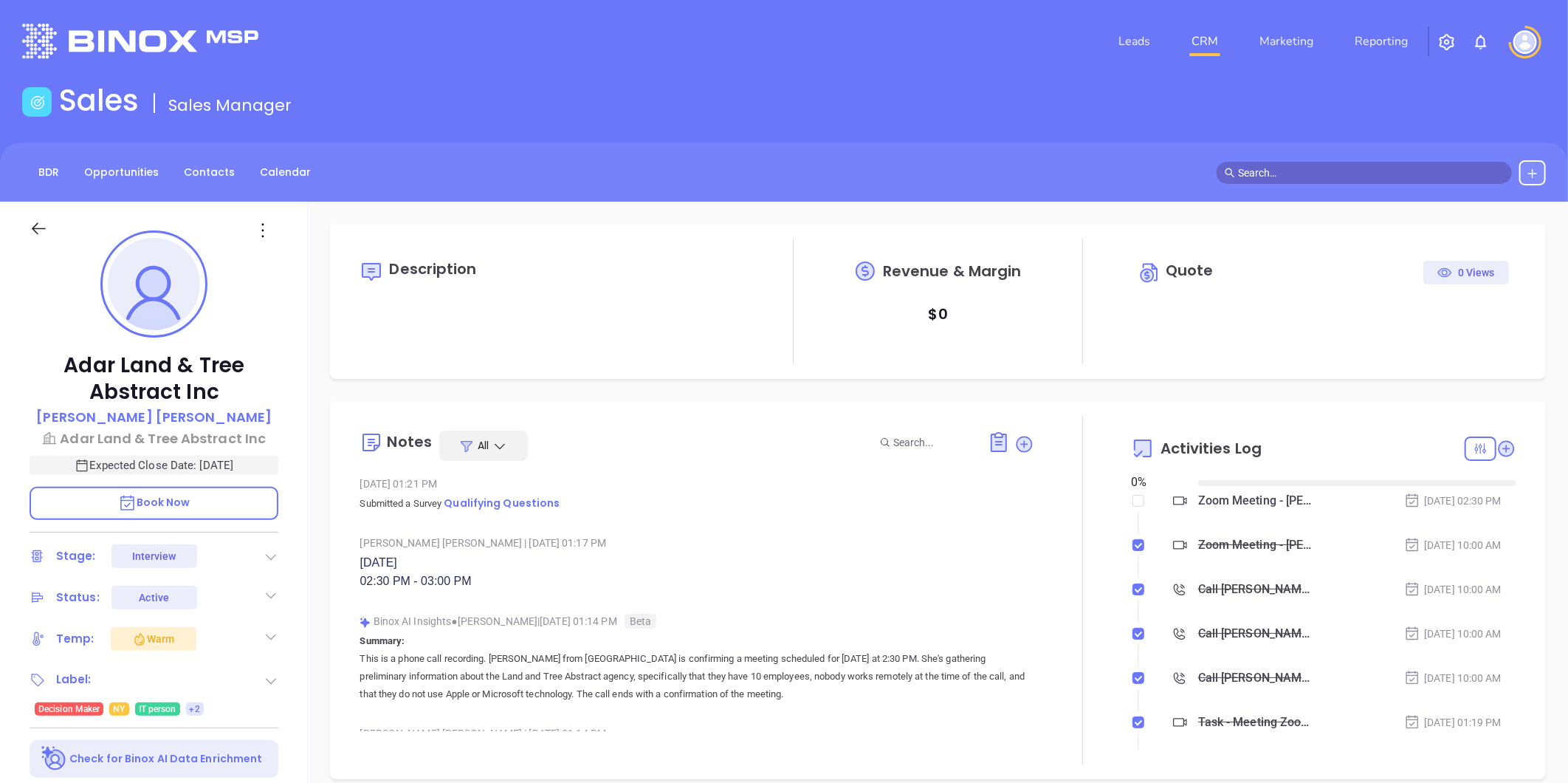
type input "[DATE]"
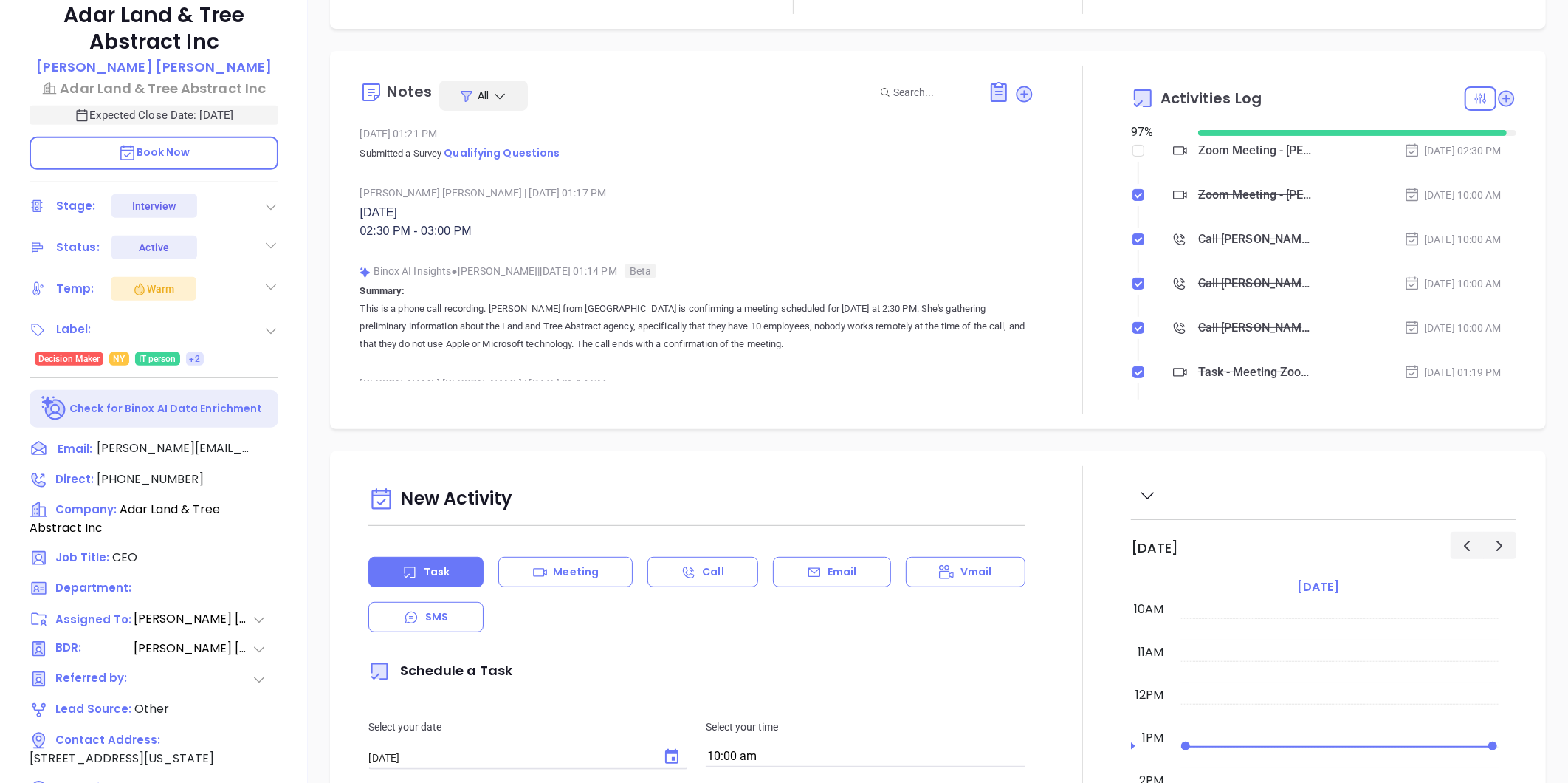
scroll to position [453, 0]
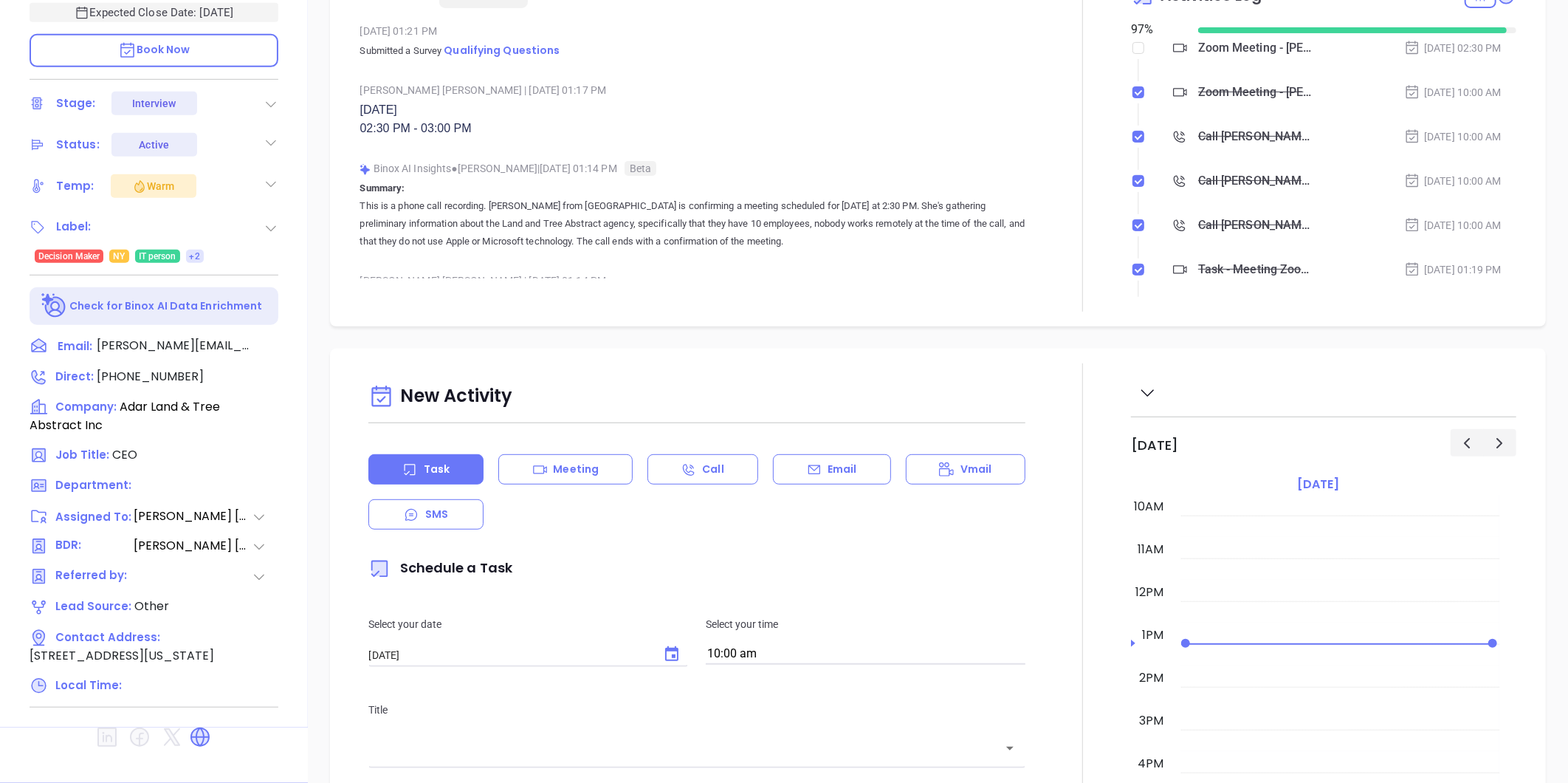
type input "[PERSON_NAME]"
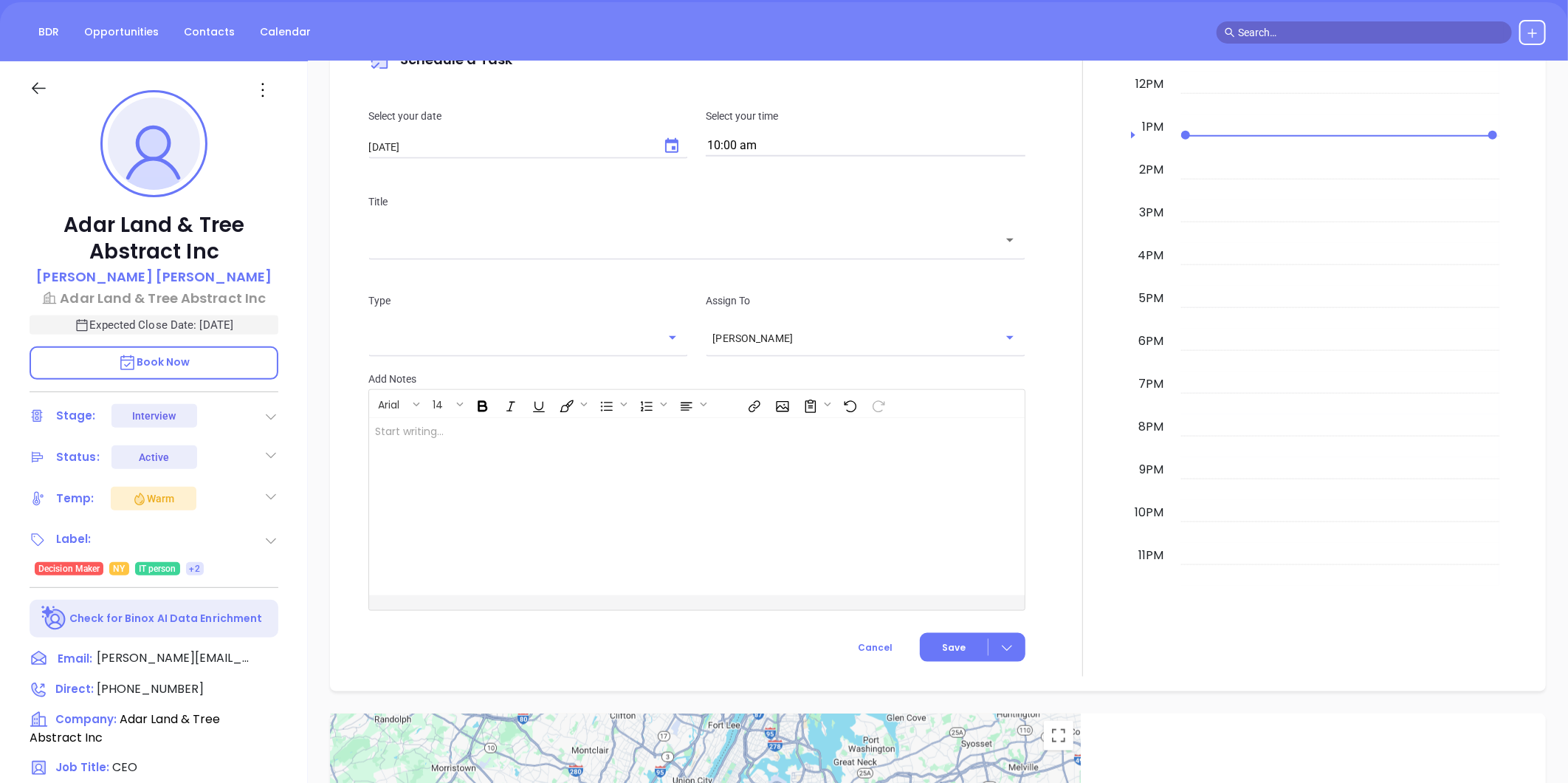
scroll to position [124, 0]
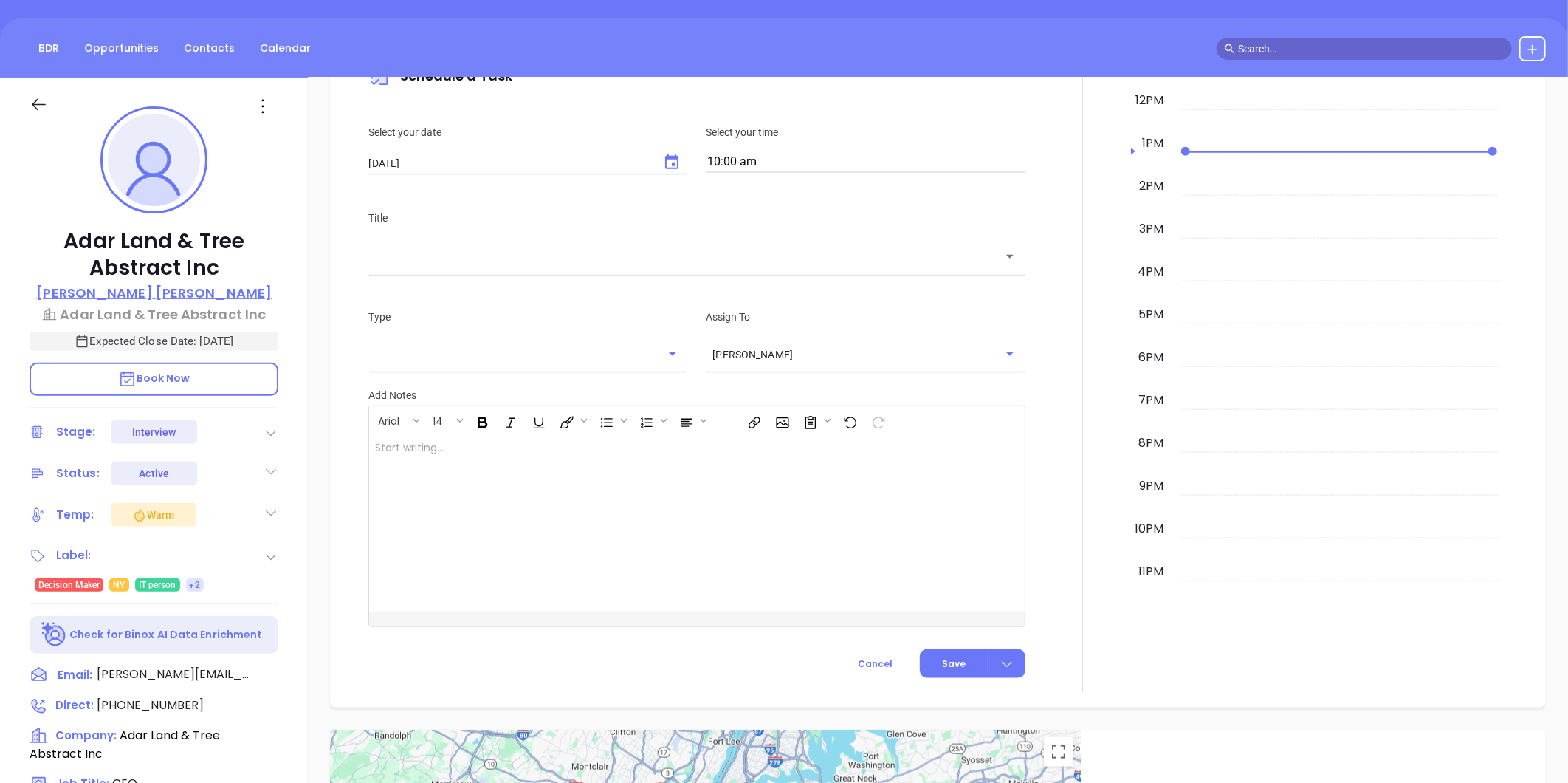
click at [174, 283] on p "[PERSON_NAME]" at bounding box center [154, 292] width 236 height 20
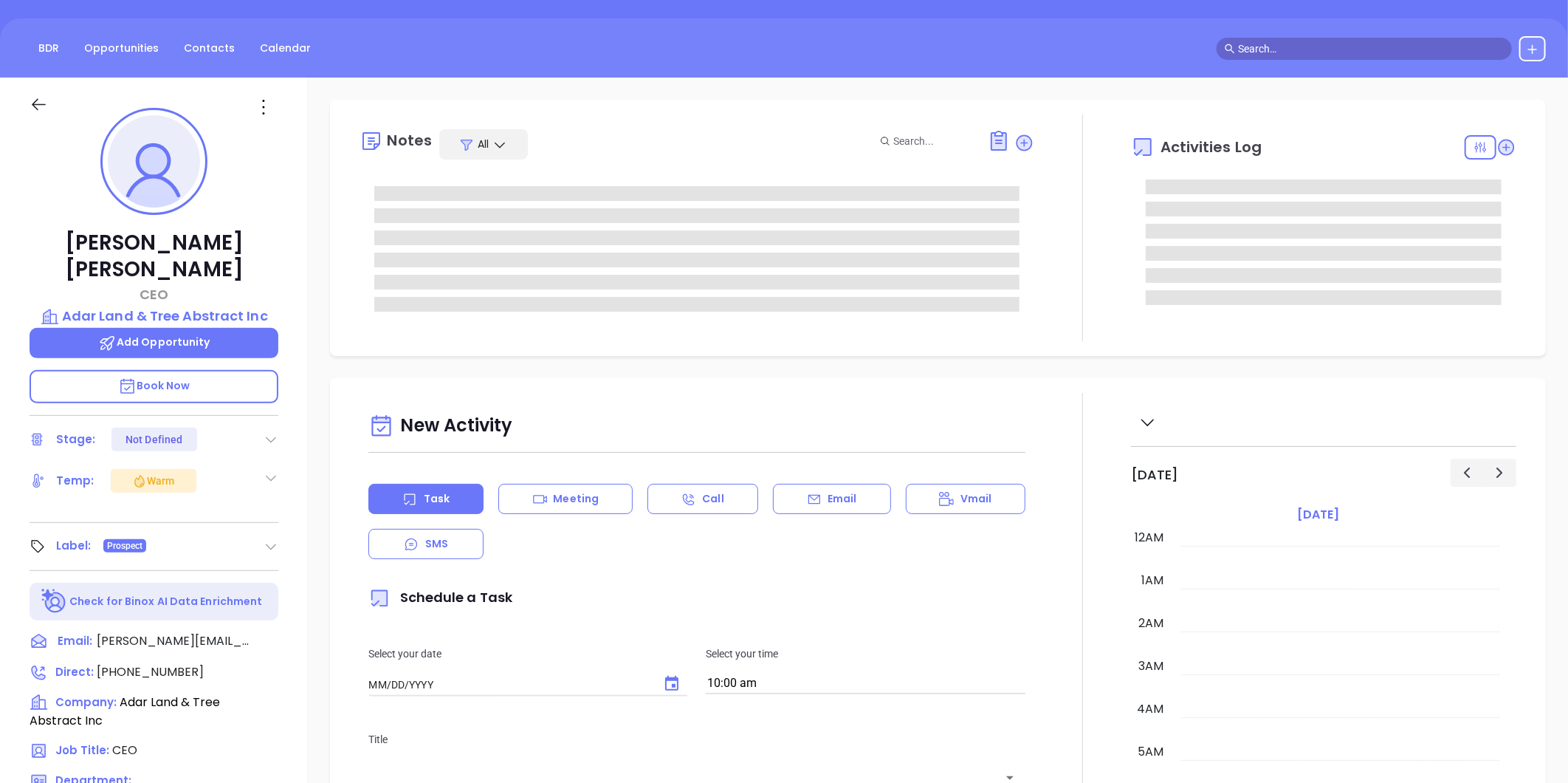
type input "[DATE]"
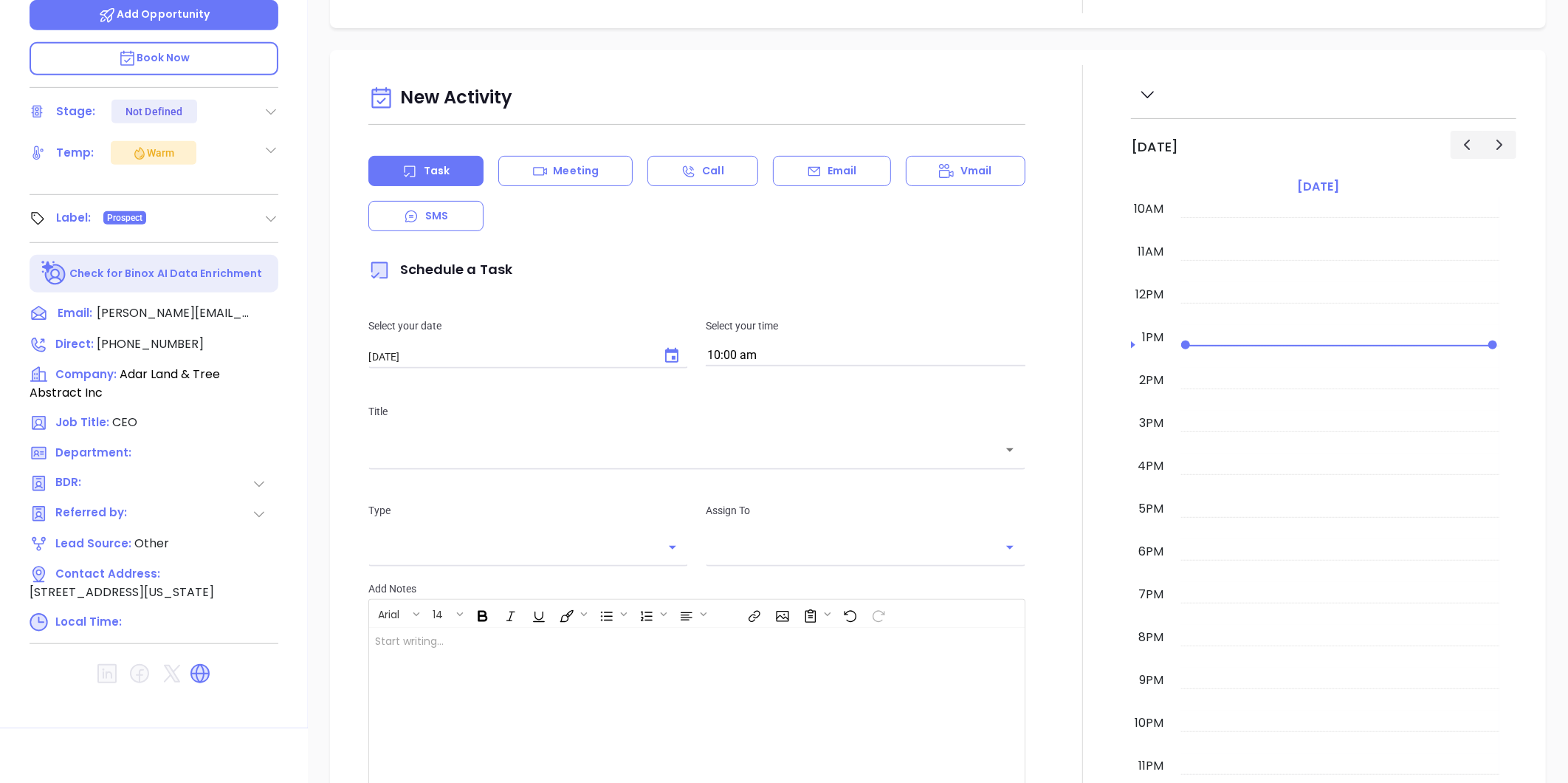
scroll to position [453, 0]
click at [193, 664] on icon at bounding box center [200, 673] width 19 height 19
type input "[PERSON_NAME]"
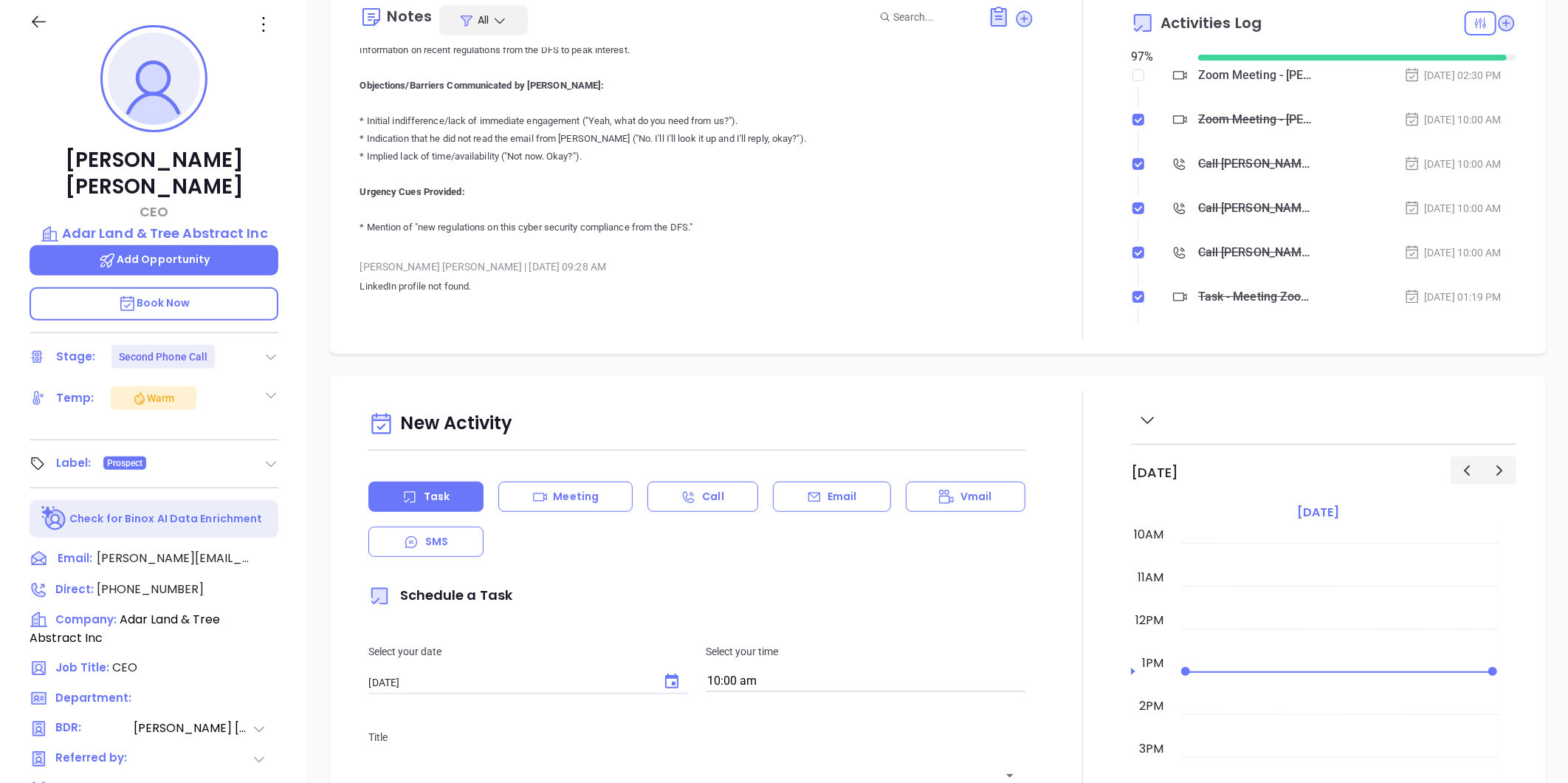
scroll to position [164, 0]
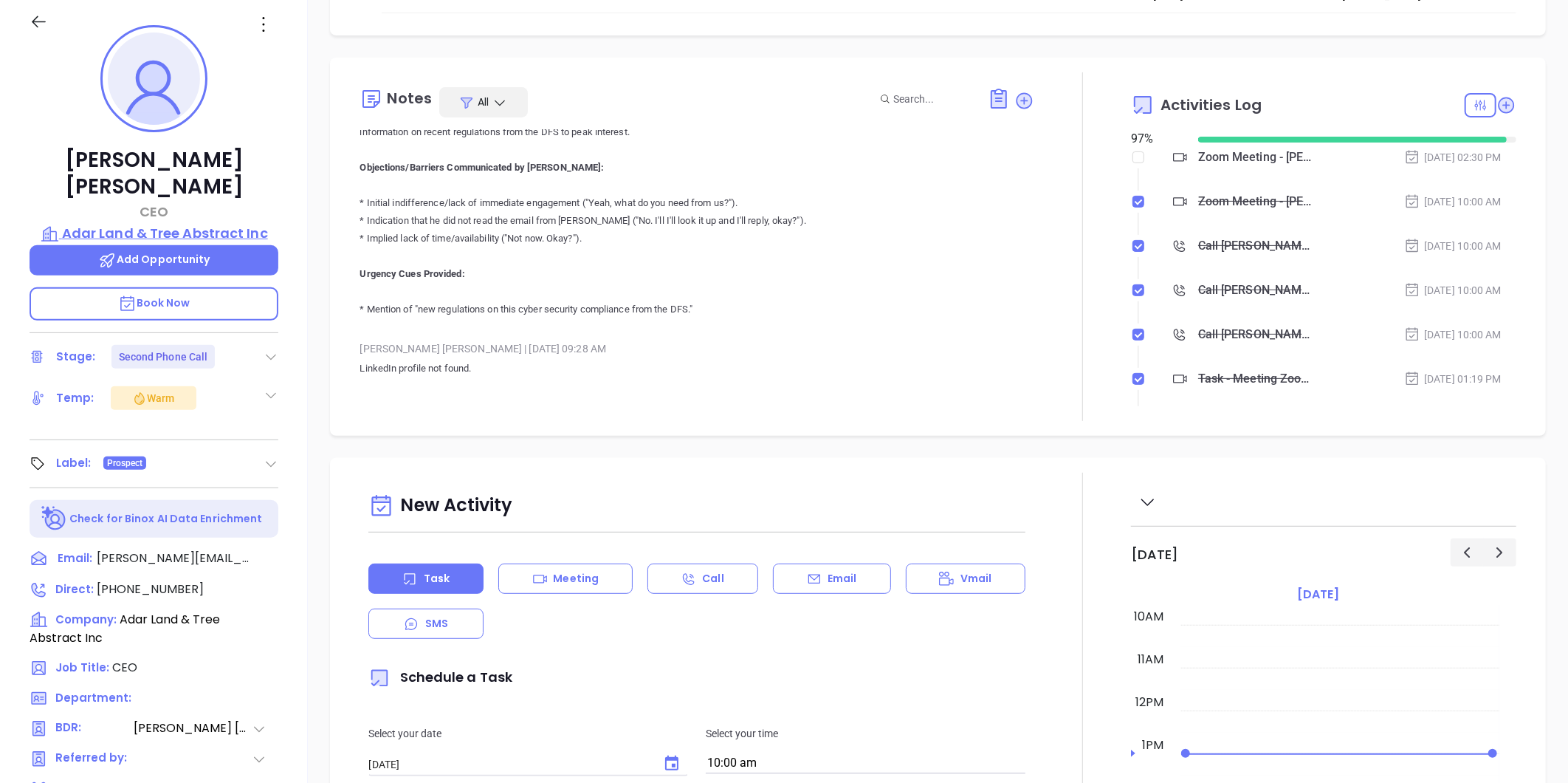
click at [231, 223] on p "Adar Land & Tree Abstract Inc" at bounding box center [154, 234] width 249 height 21
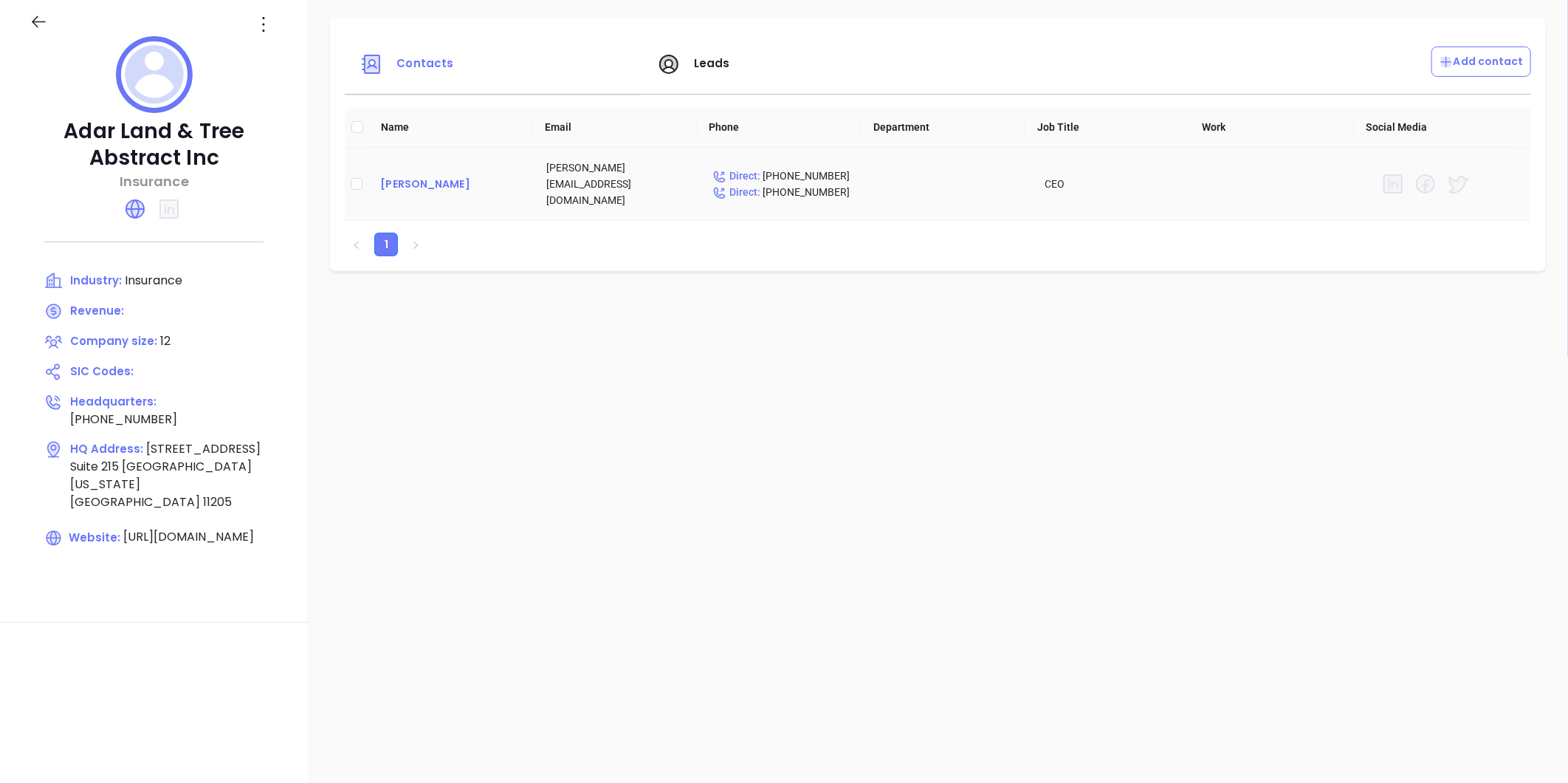
click at [454, 178] on div "[PERSON_NAME]" at bounding box center [452, 184] width 142 height 17
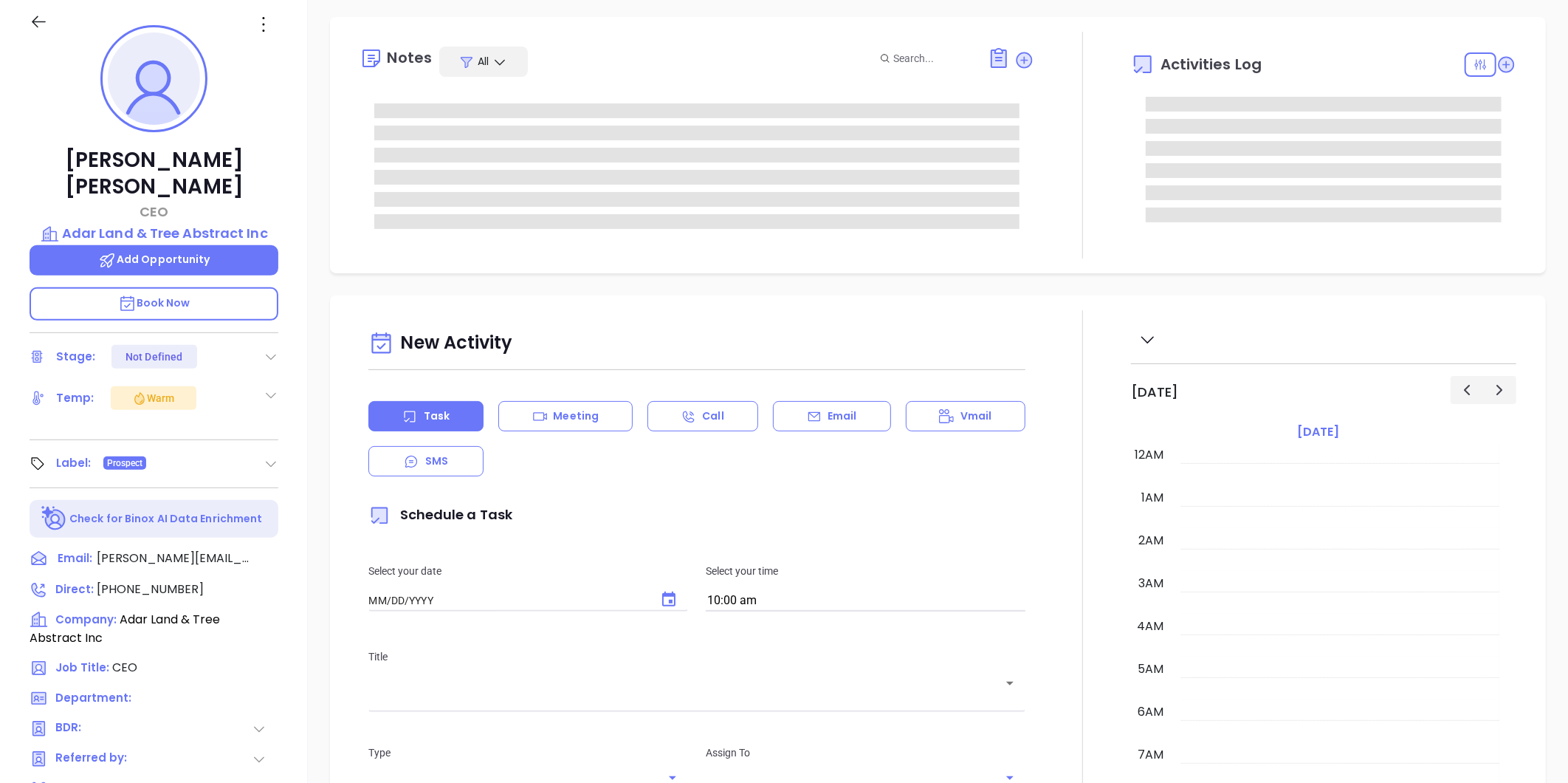
type input "[DATE]"
type input "[PERSON_NAME]"
